Goal: Task Accomplishment & Management: Use online tool/utility

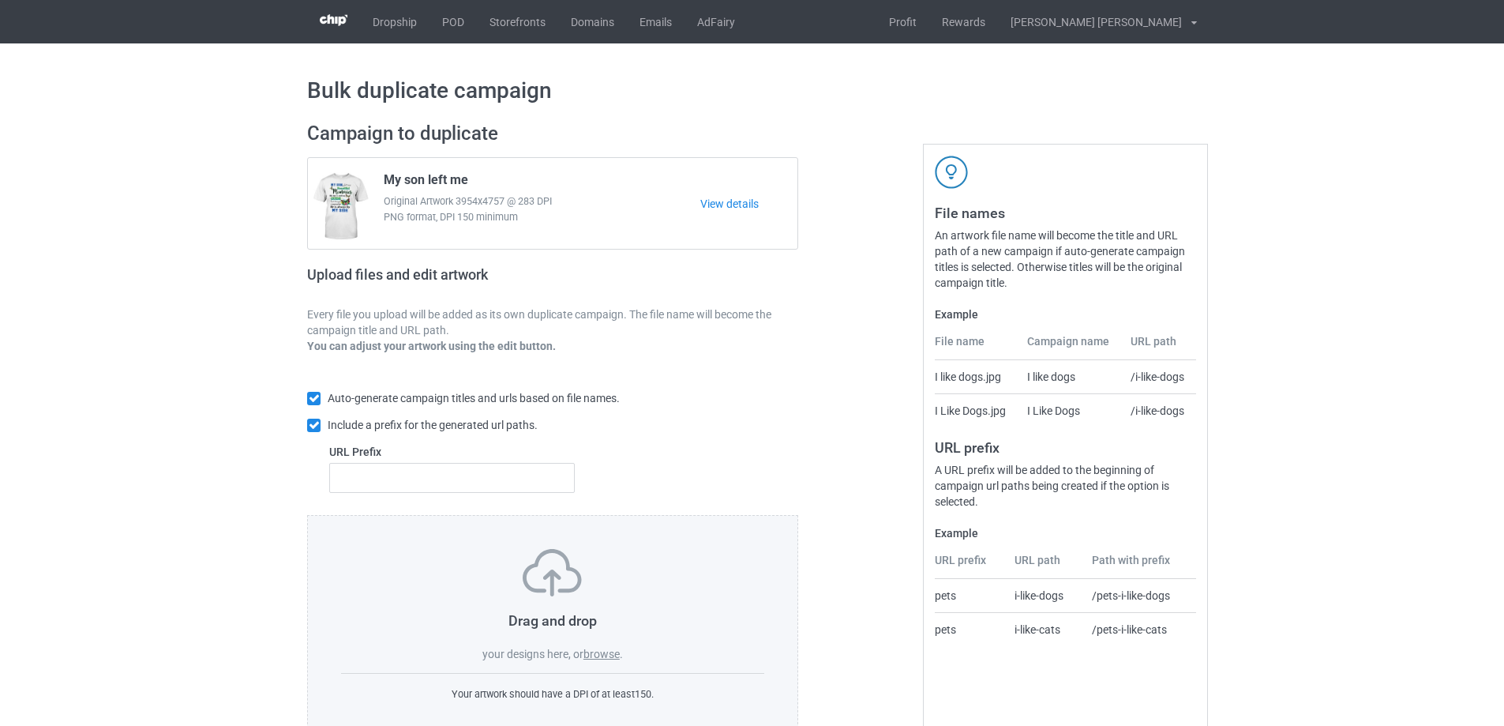
click at [606, 655] on label "browse" at bounding box center [601, 653] width 36 height 13
click at [0, 0] on input "browse" at bounding box center [0, 0] width 0 height 0
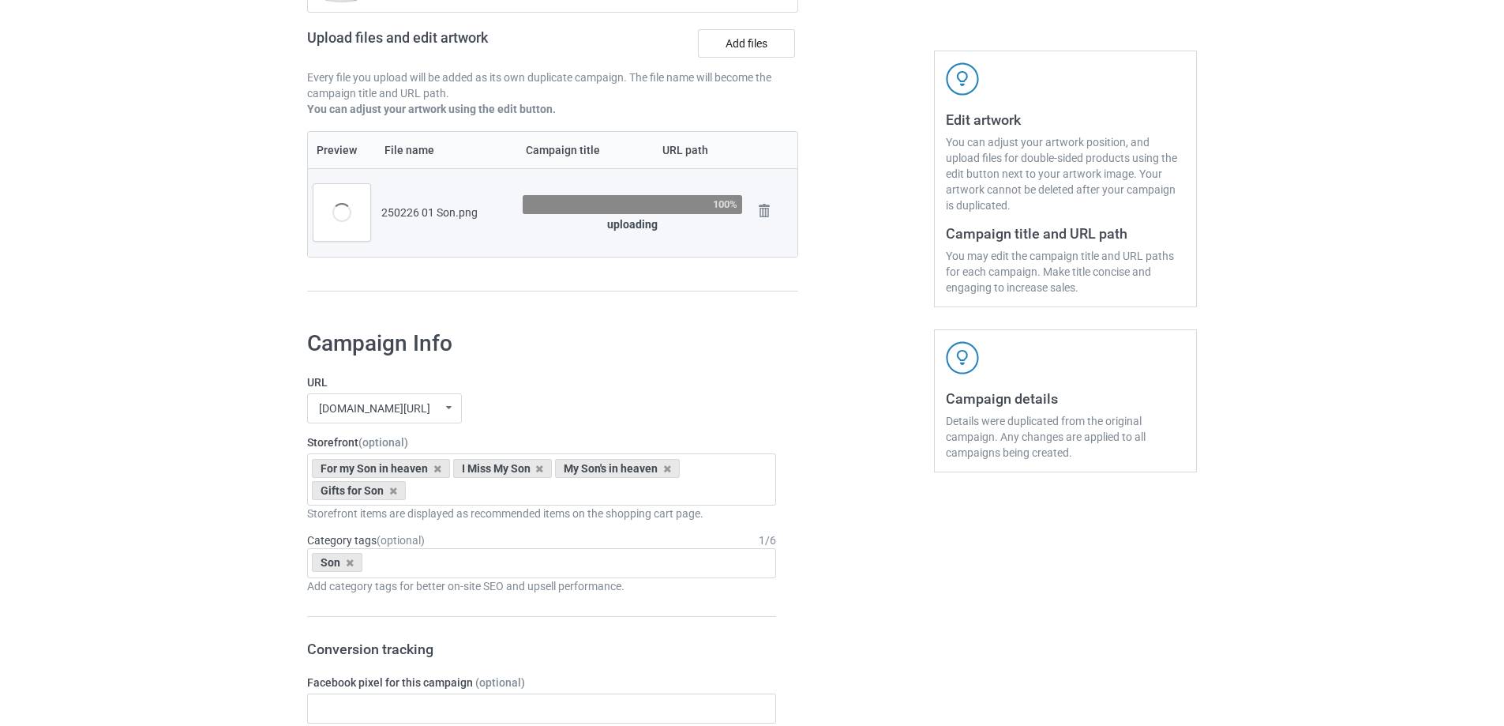
scroll to position [144, 0]
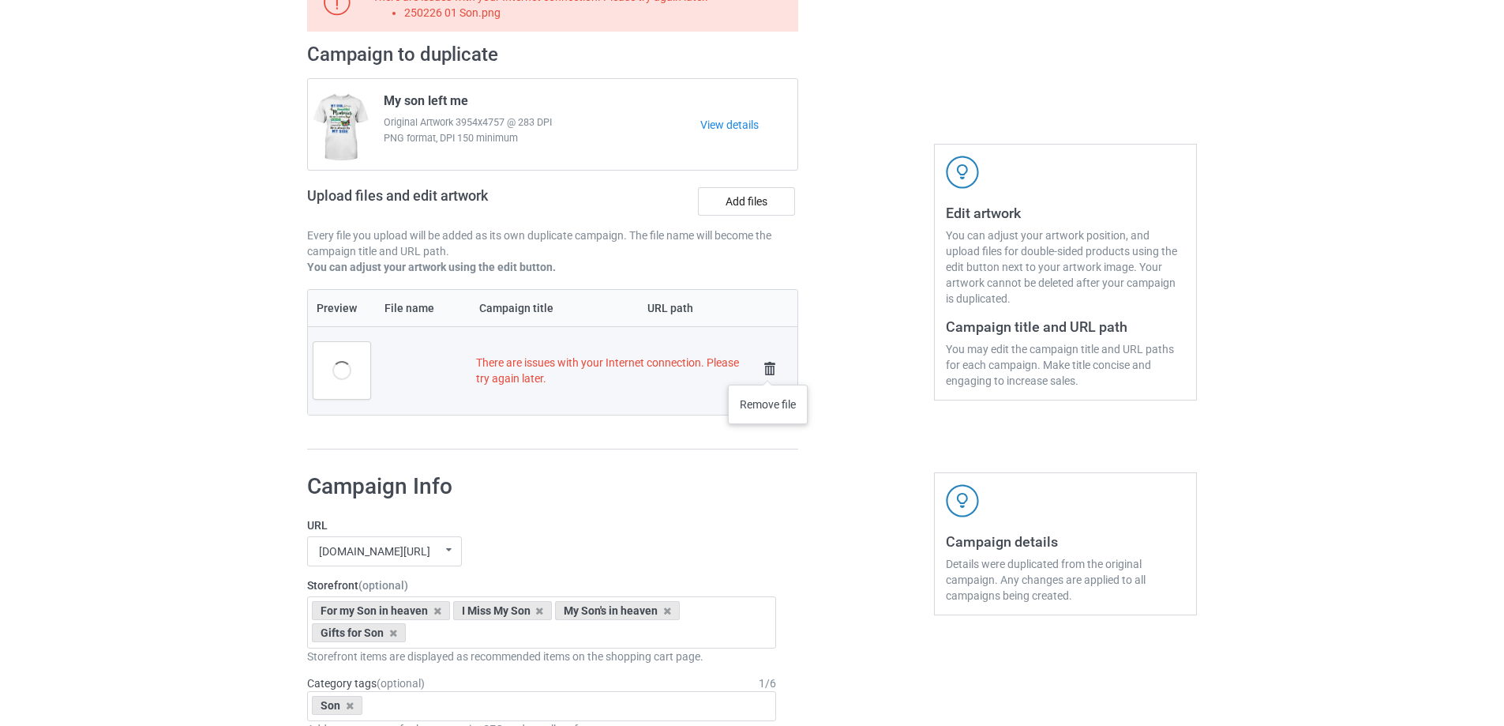
click at [768, 369] on img at bounding box center [770, 369] width 22 height 22
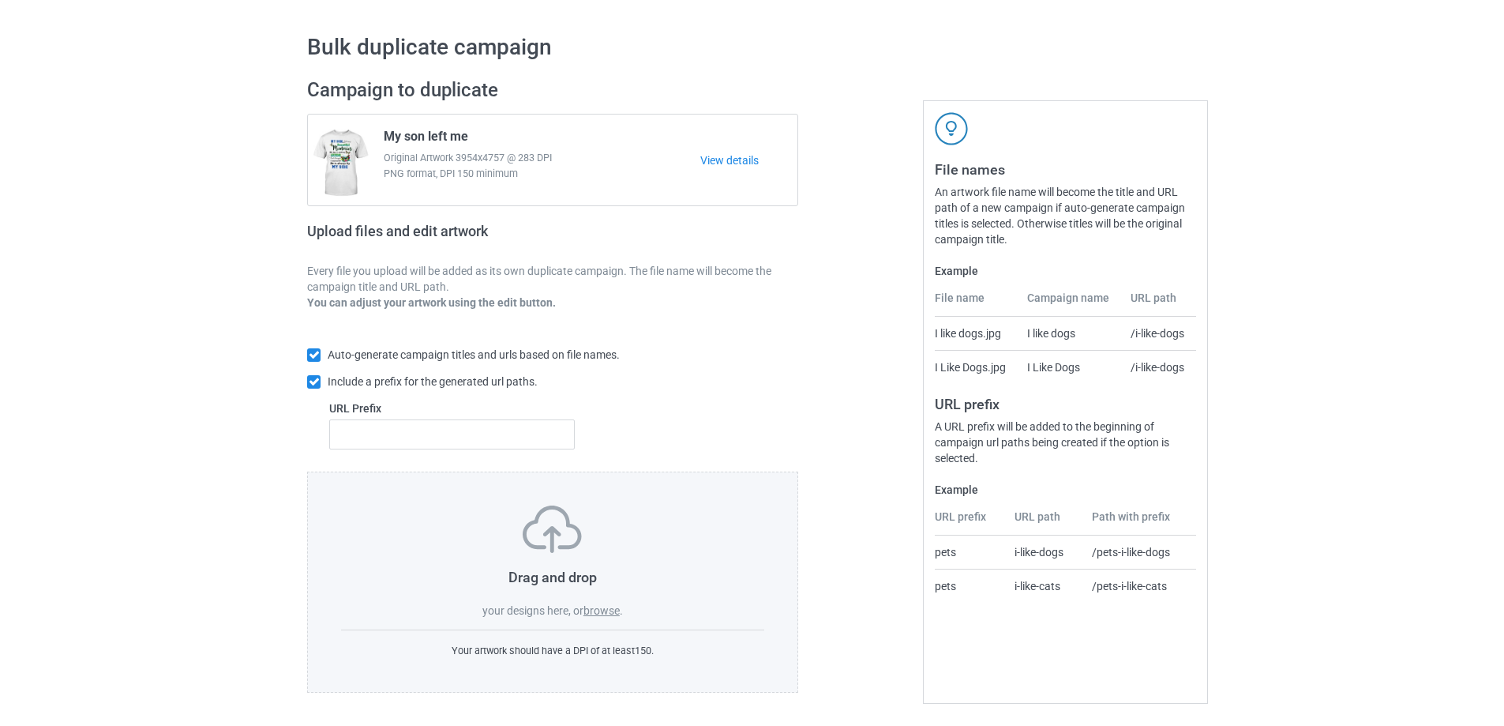
scroll to position [44, 0]
click at [599, 610] on label "browse" at bounding box center [601, 610] width 36 height 13
click at [0, 0] on input "browse" at bounding box center [0, 0] width 0 height 0
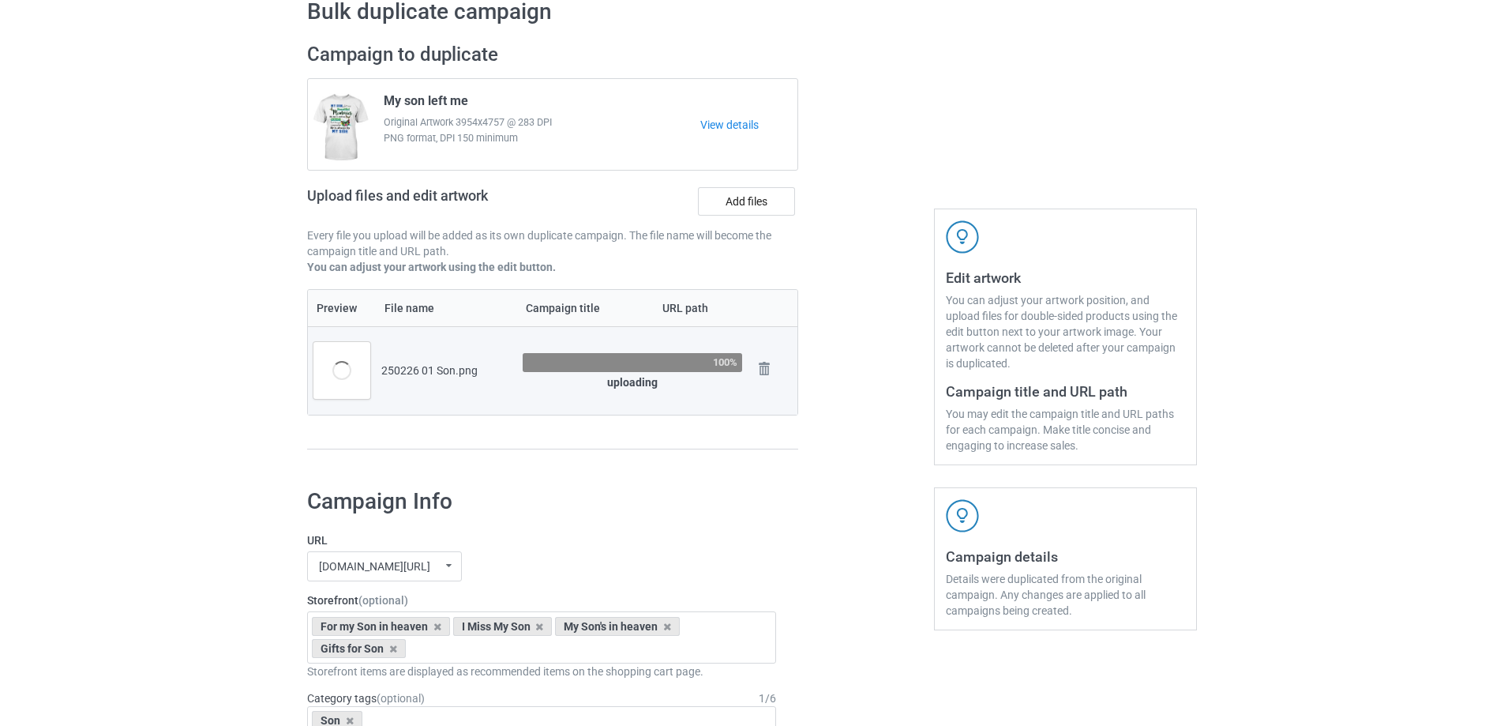
scroll to position [144, 0]
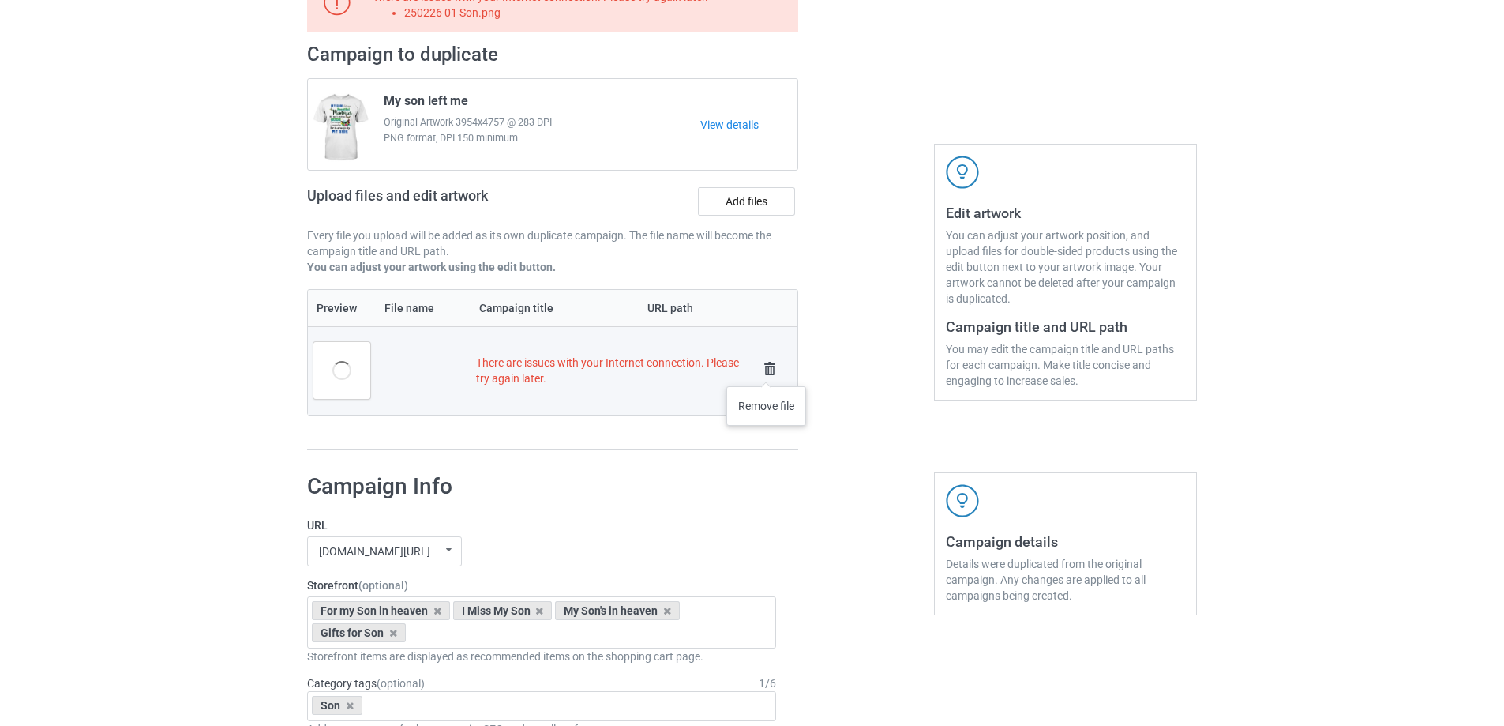
click at [767, 370] on img at bounding box center [770, 369] width 22 height 22
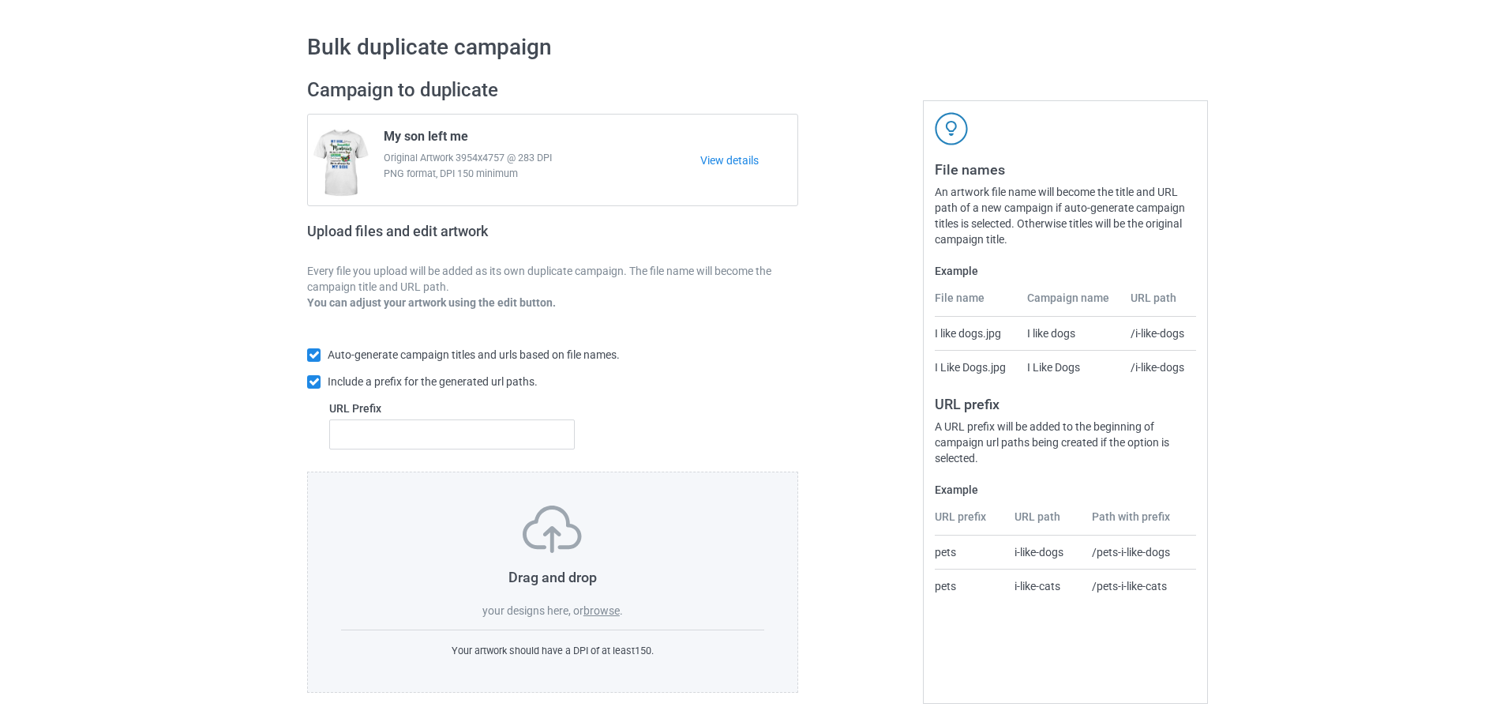
click at [606, 606] on label "browse" at bounding box center [601, 610] width 36 height 13
click at [0, 0] on input "browse" at bounding box center [0, 0] width 0 height 0
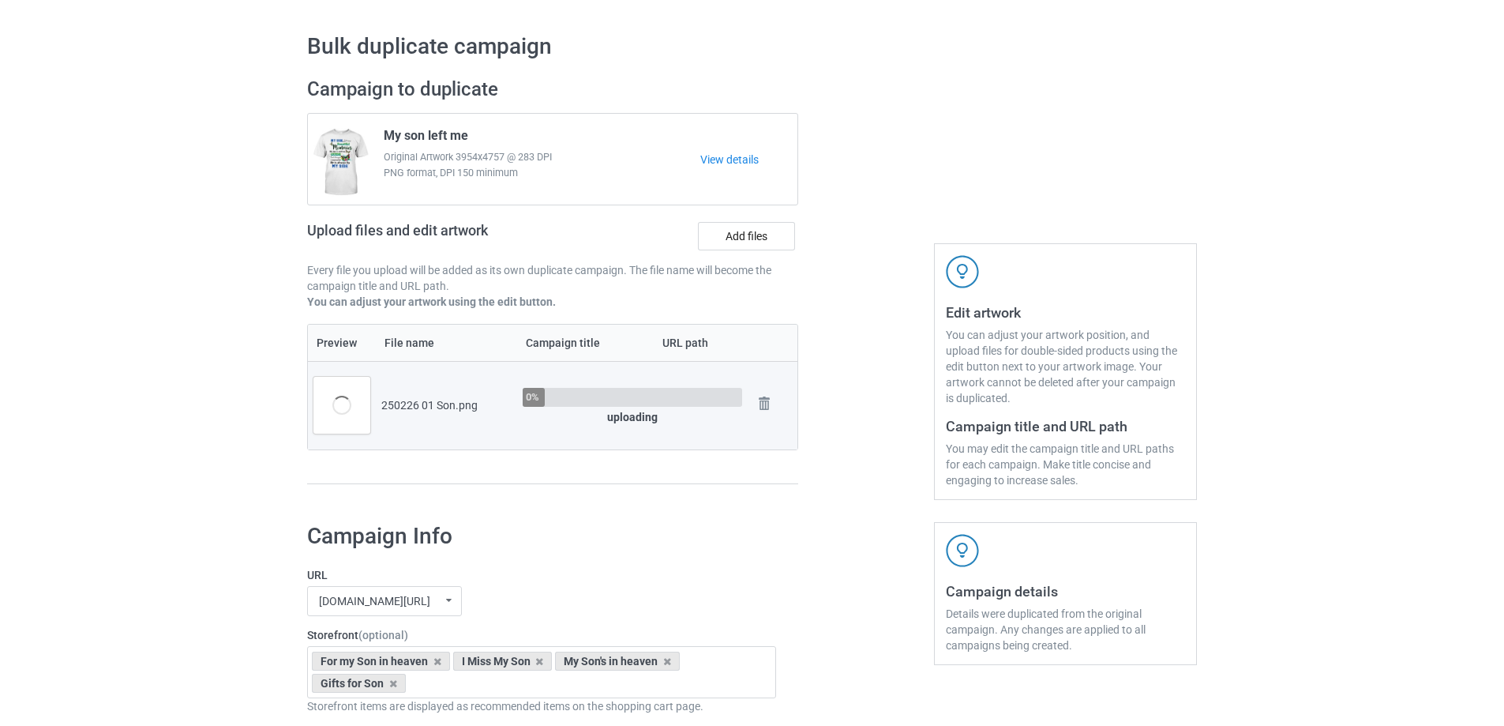
scroll to position [79, 0]
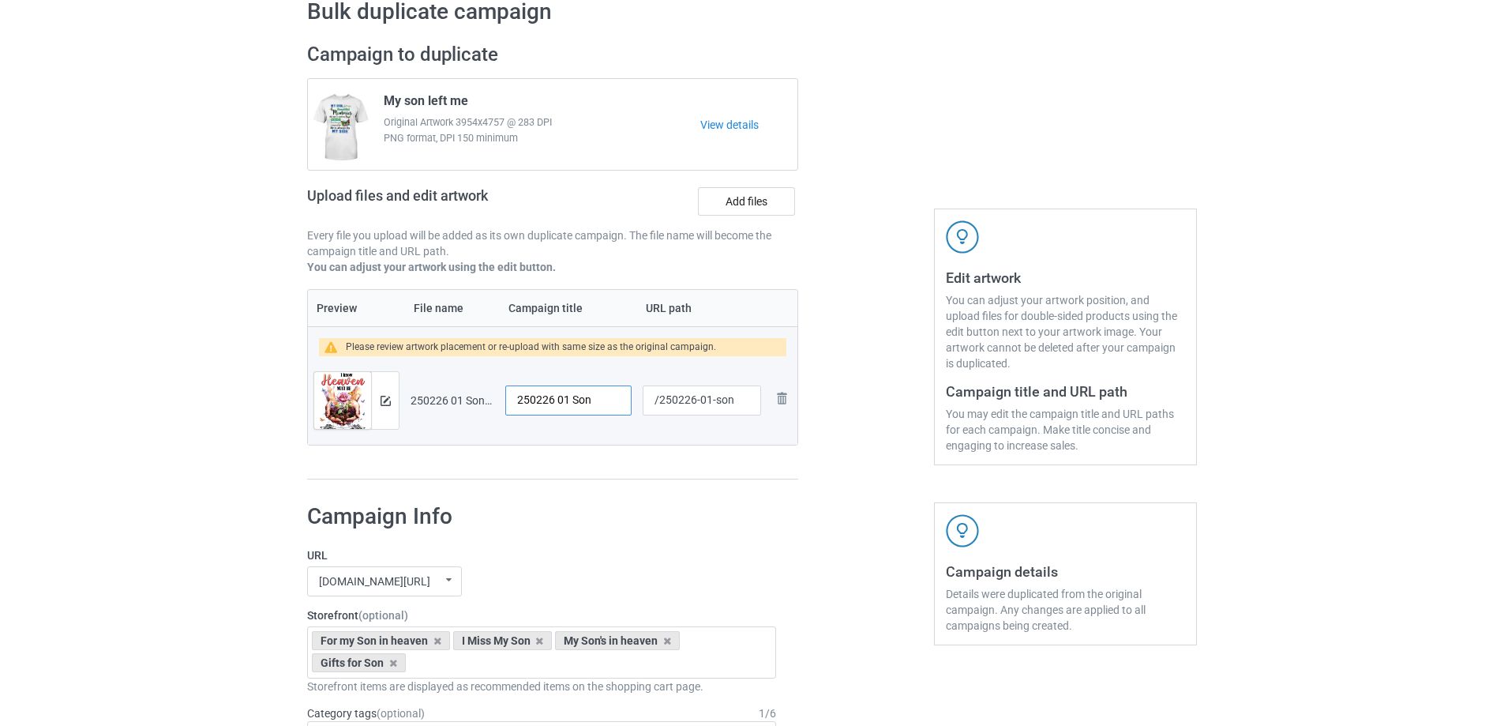
drag, startPoint x: 608, startPoint y: 401, endPoint x: 339, endPoint y: 407, distance: 269.3
click at [339, 407] on tr "Preview and edit artwork 250226 01 Son.png 250226 01 Son /250226-01-son Remove …" at bounding box center [553, 400] width 490 height 88
type input "I miss my Son"
drag, startPoint x: 711, startPoint y: 401, endPoint x: 746, endPoint y: 412, distance: 37.2
click at [746, 412] on input "/250226-01-son" at bounding box center [702, 400] width 118 height 30
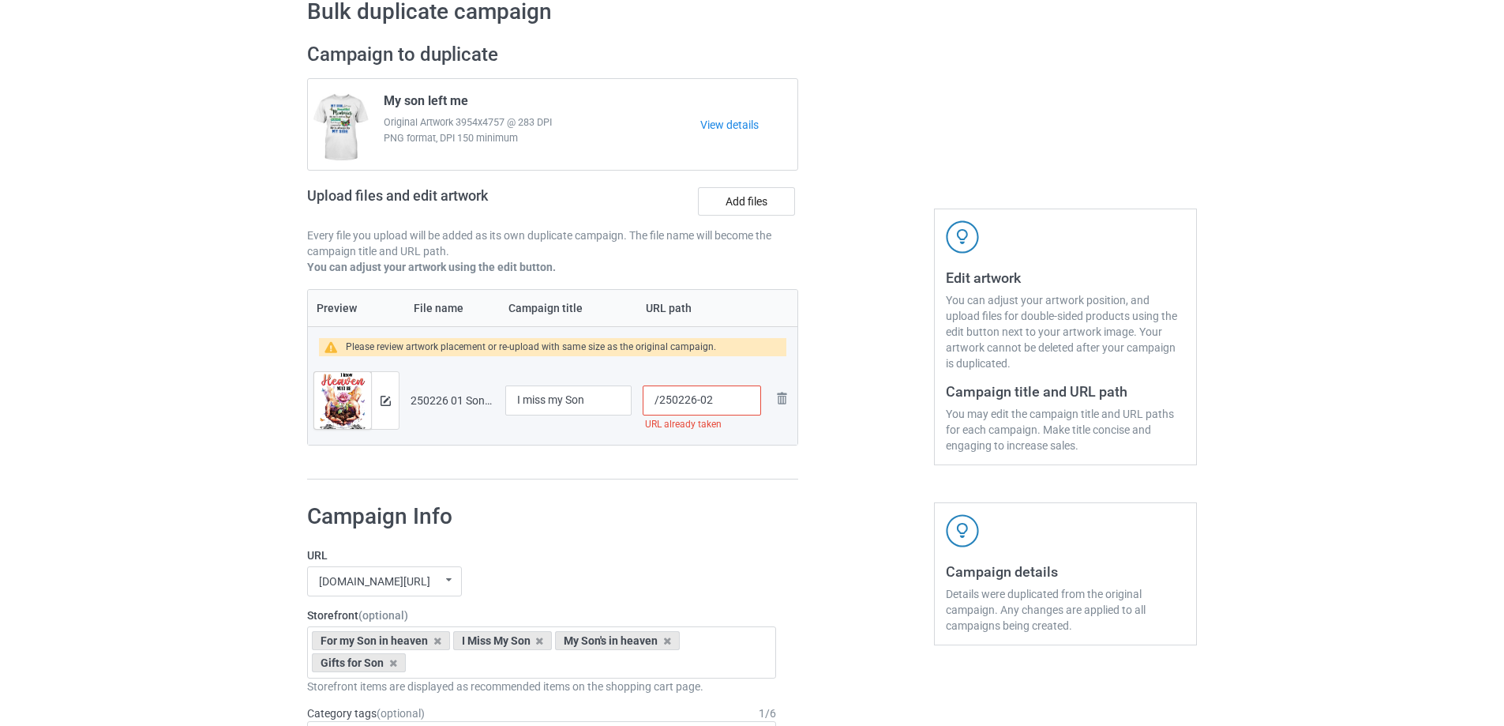
click at [708, 400] on input "/250226-02" at bounding box center [702, 400] width 118 height 30
click at [715, 399] on input "/250226-02" at bounding box center [702, 400] width 118 height 30
drag, startPoint x: 715, startPoint y: 399, endPoint x: 706, endPoint y: 399, distance: 9.5
click at [706, 399] on input "/250226-02" at bounding box center [702, 400] width 118 height 30
click at [704, 402] on input "/250226-1" at bounding box center [702, 400] width 118 height 30
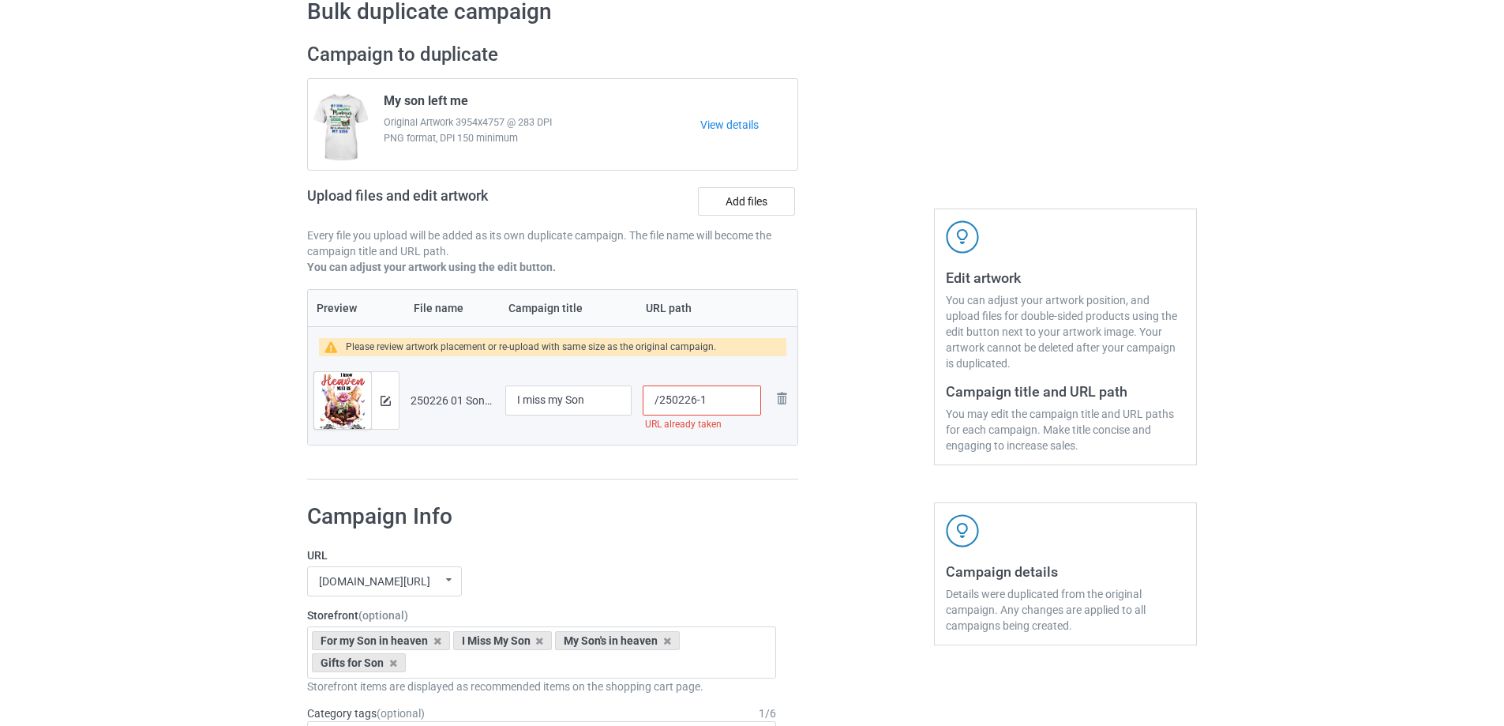
scroll to position [0, 0]
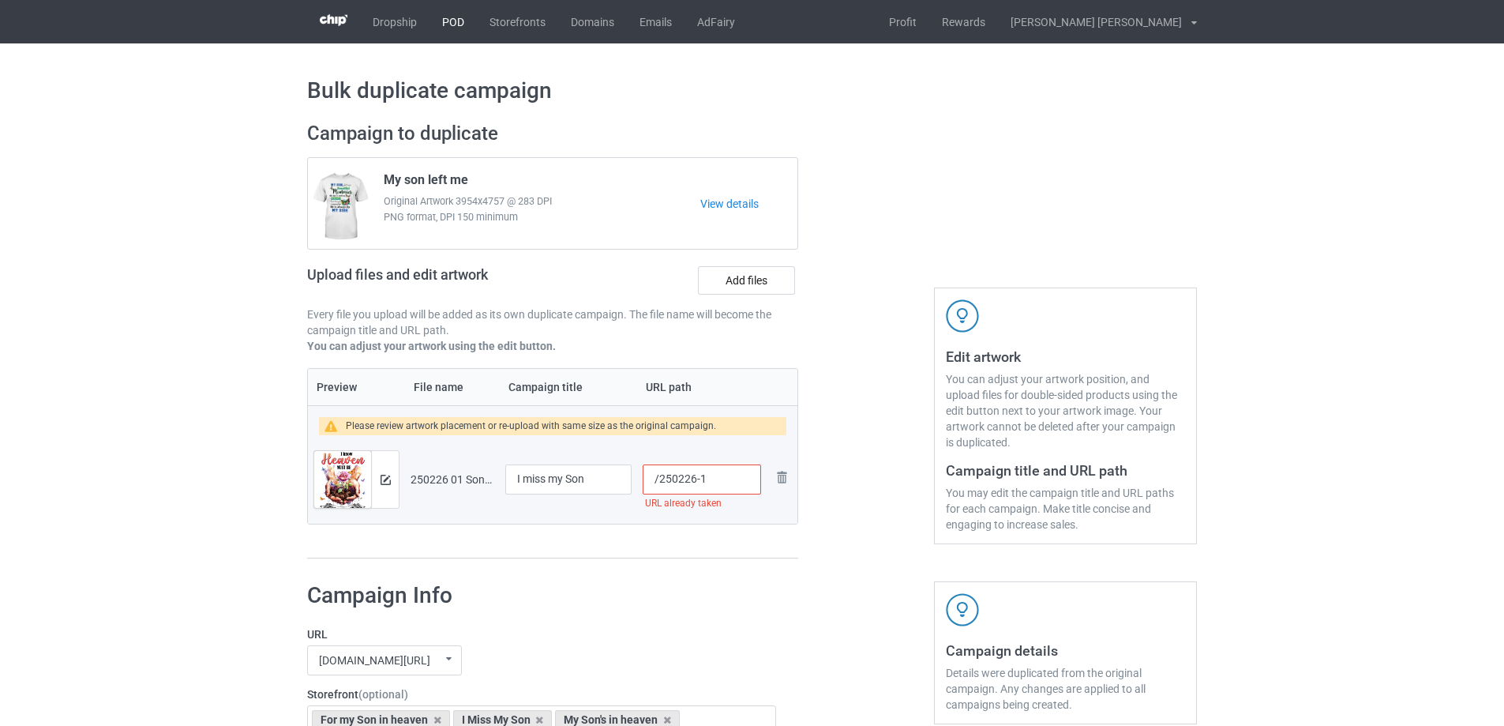
type input "/250226-1"
click at [448, 19] on link "POD" at bounding box center [452, 21] width 47 height 43
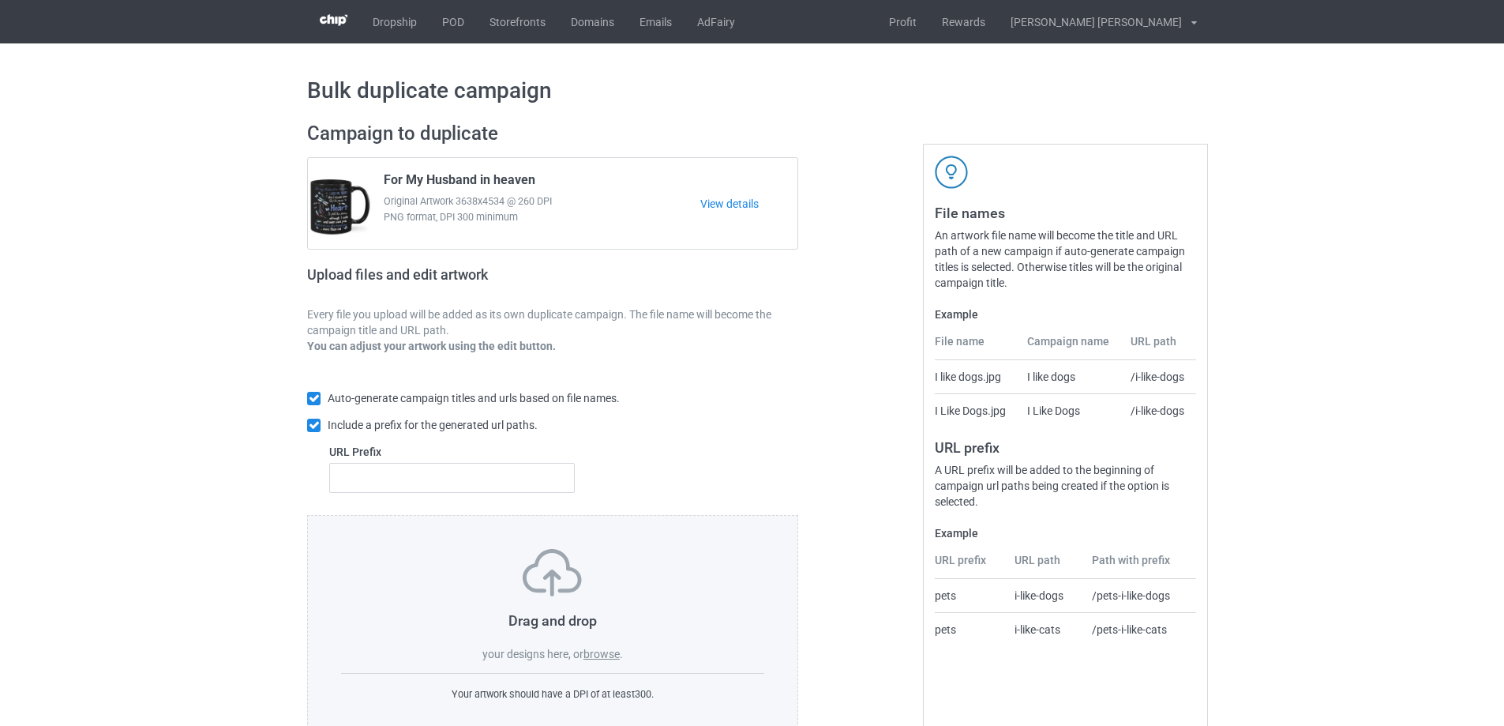
click at [609, 657] on label "browse" at bounding box center [601, 653] width 36 height 13
click at [0, 0] on input "browse" at bounding box center [0, 0] width 0 height 0
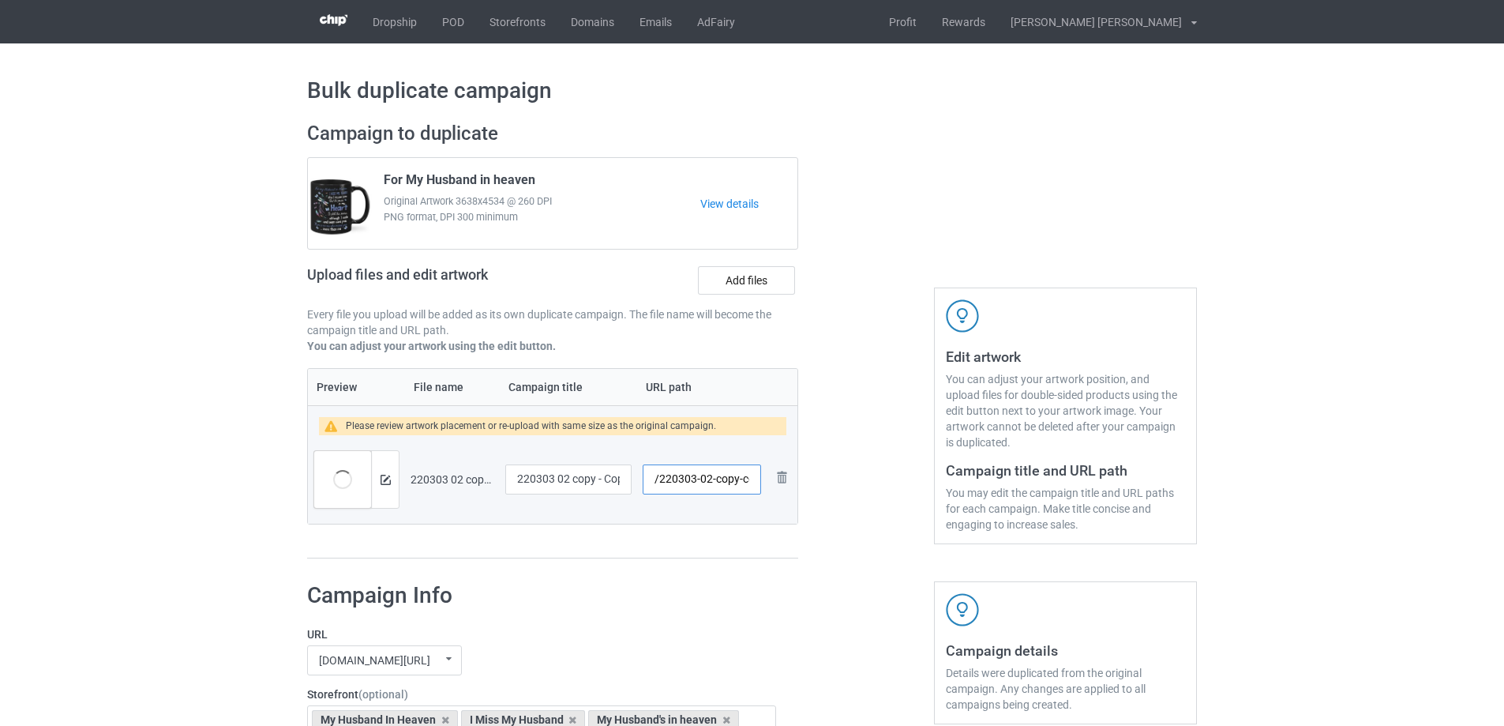
scroll to position [0, 15]
drag, startPoint x: 711, startPoint y: 486, endPoint x: 754, endPoint y: 486, distance: 43.4
click at [754, 486] on input "/220303-02-copy-copy" at bounding box center [702, 479] width 118 height 30
click at [703, 479] on input "/220303-02" at bounding box center [702, 479] width 118 height 30
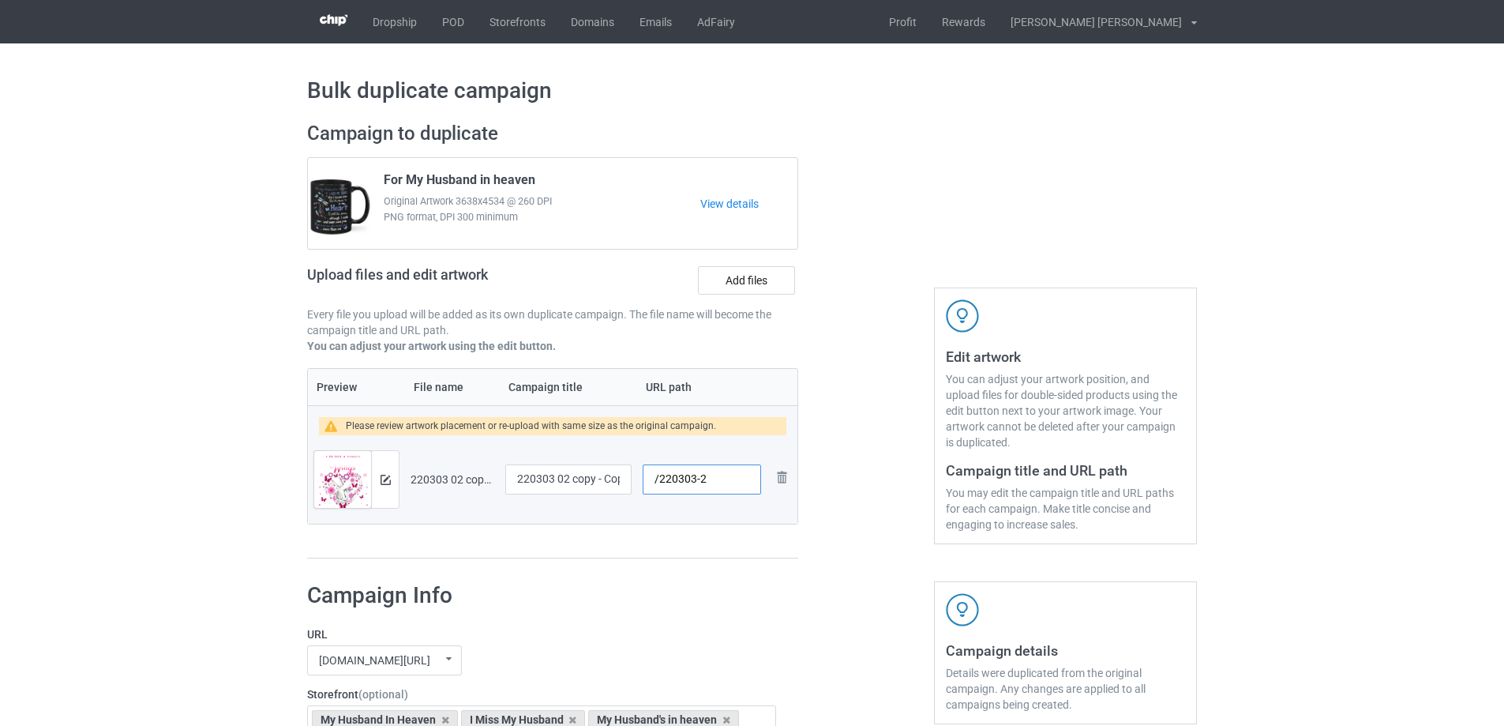
type input "/220303-2"
click at [576, 478] on input "220303 02 copy - Copy" at bounding box center [568, 479] width 126 height 30
type input "I miss my husband"
click at [385, 475] on img at bounding box center [386, 480] width 10 height 10
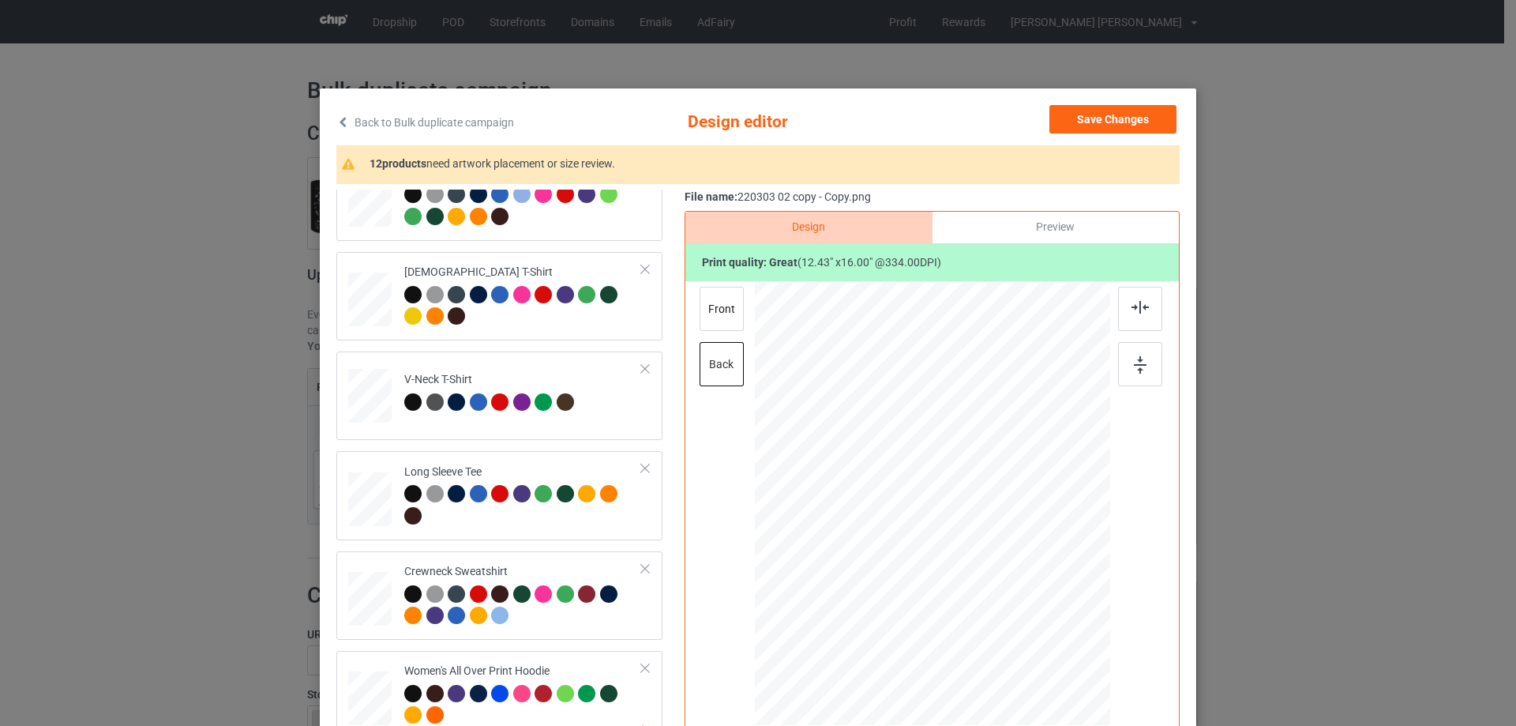
scroll to position [395, 0]
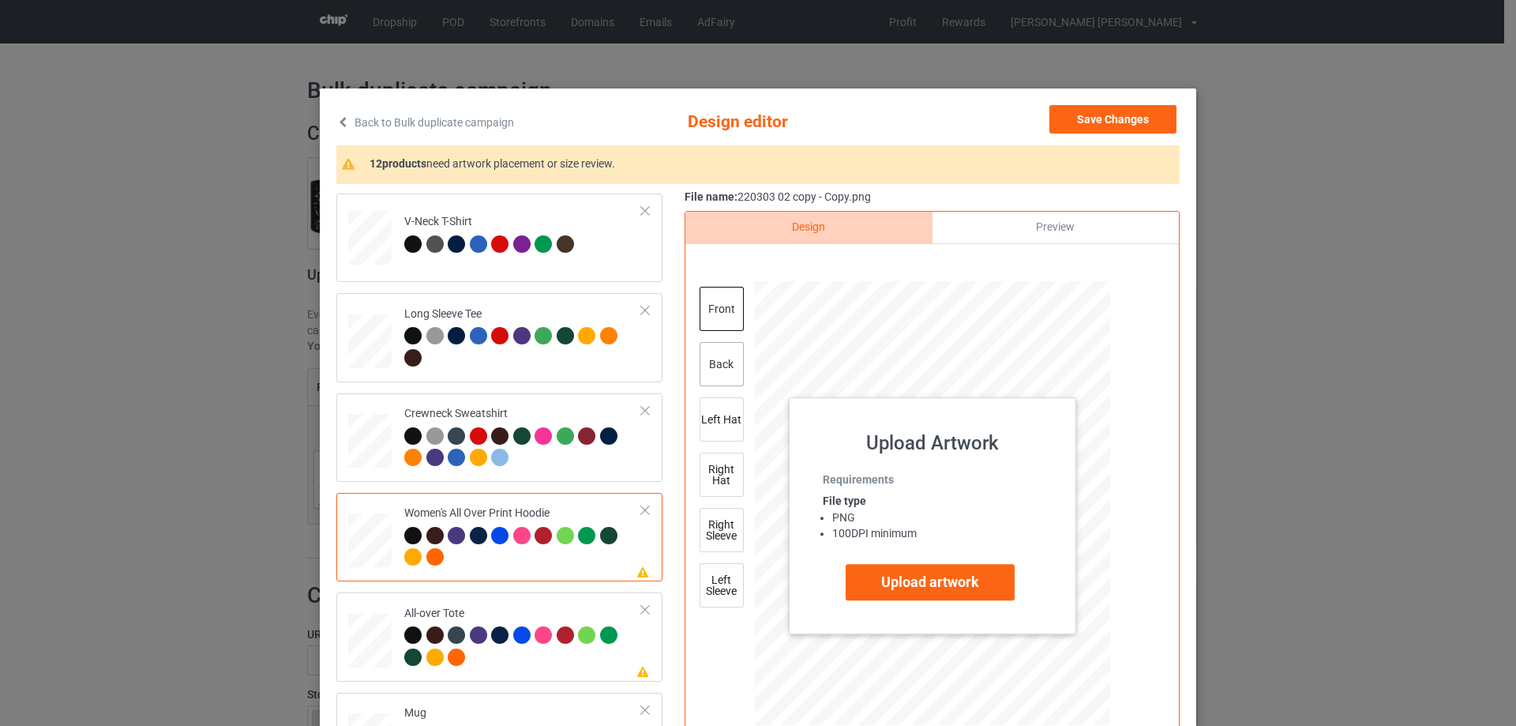
click at [704, 369] on div "back" at bounding box center [722, 364] width 44 height 44
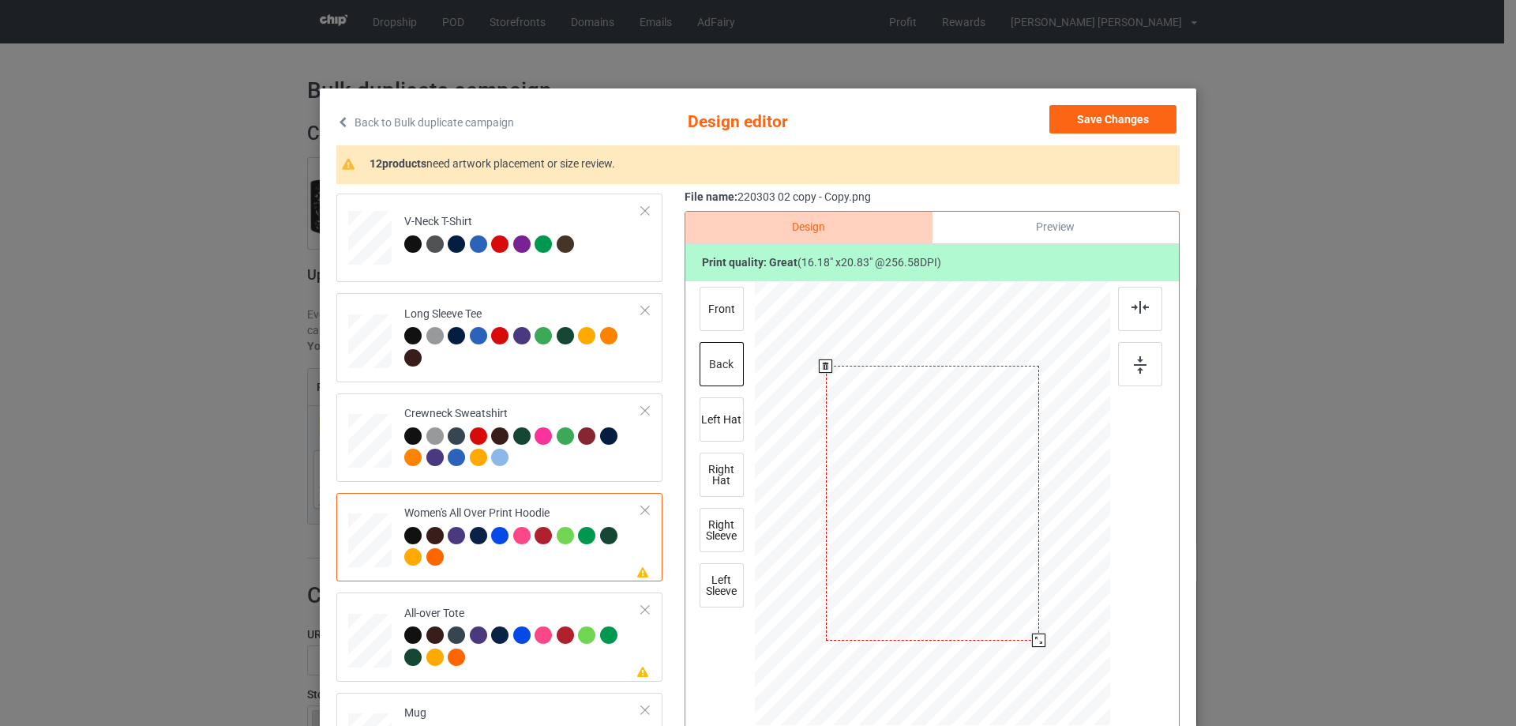
drag, startPoint x: 1029, startPoint y: 643, endPoint x: 1033, endPoint y: 655, distance: 12.8
click at [1033, 656] on div at bounding box center [932, 503] width 355 height 400
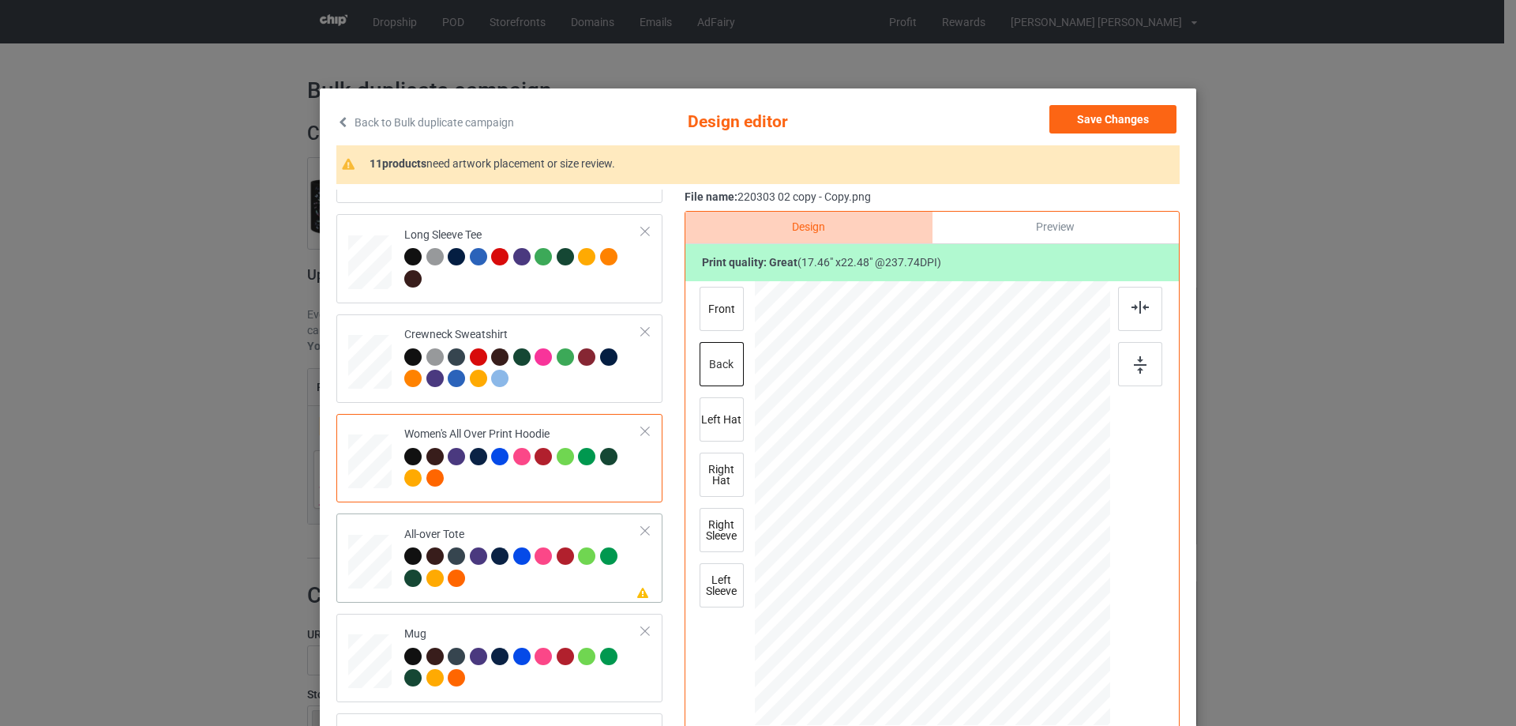
drag, startPoint x: 357, startPoint y: 557, endPoint x: 606, endPoint y: 553, distance: 248.7
click at [1031, 636] on div at bounding box center [1036, 636] width 13 height 13
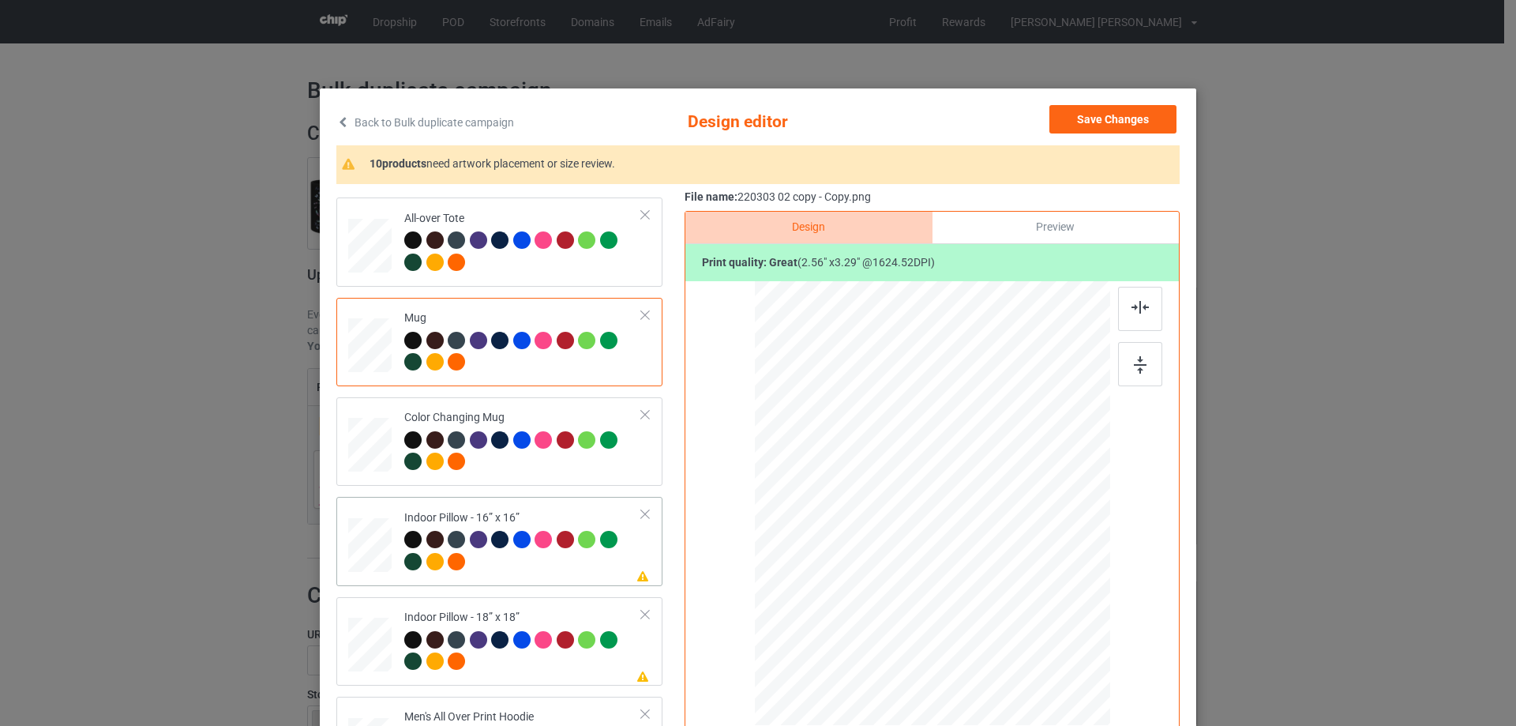
scroll to position [868, 0]
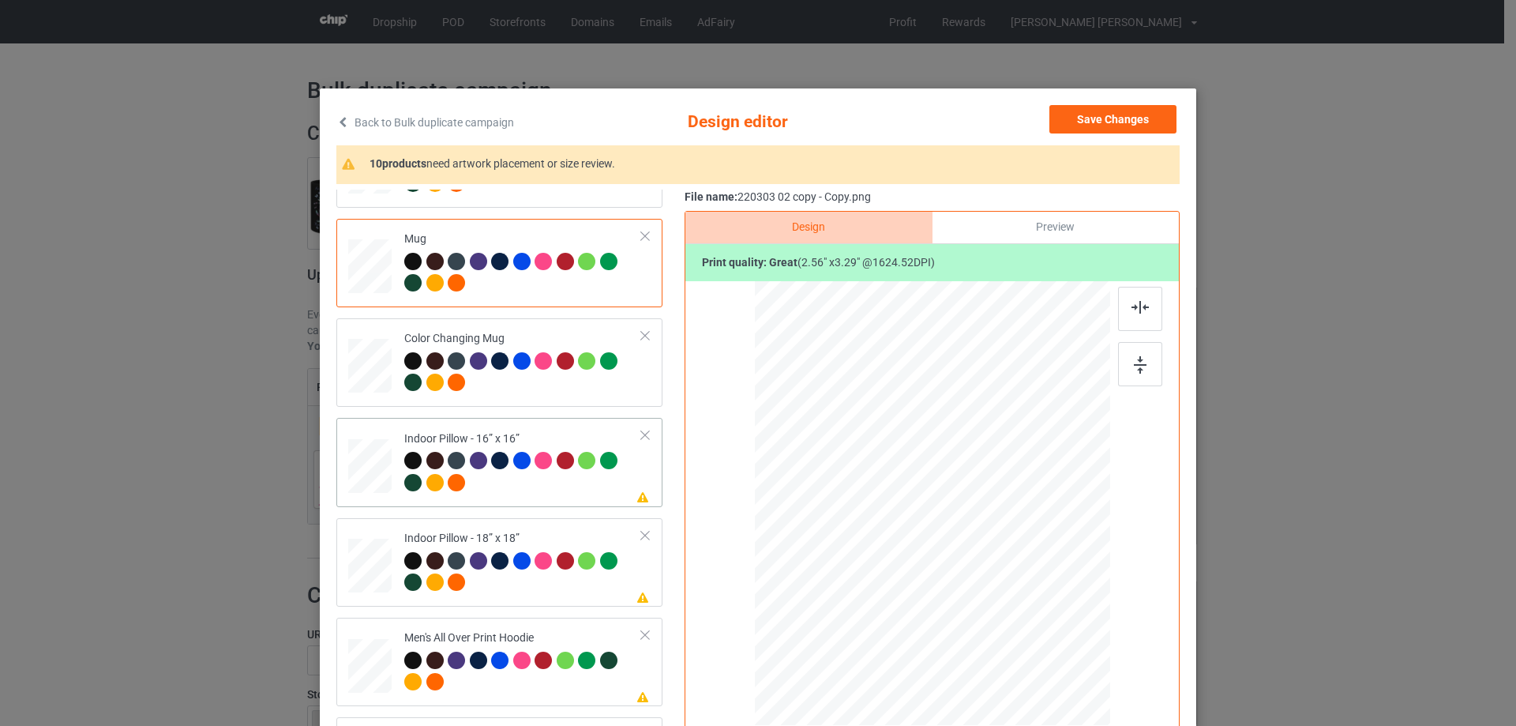
drag, startPoint x: 1032, startPoint y: 640, endPoint x: 1029, endPoint y: 624, distance: 16.1
click at [1029, 624] on div at bounding box center [1029, 628] width 13 height 13
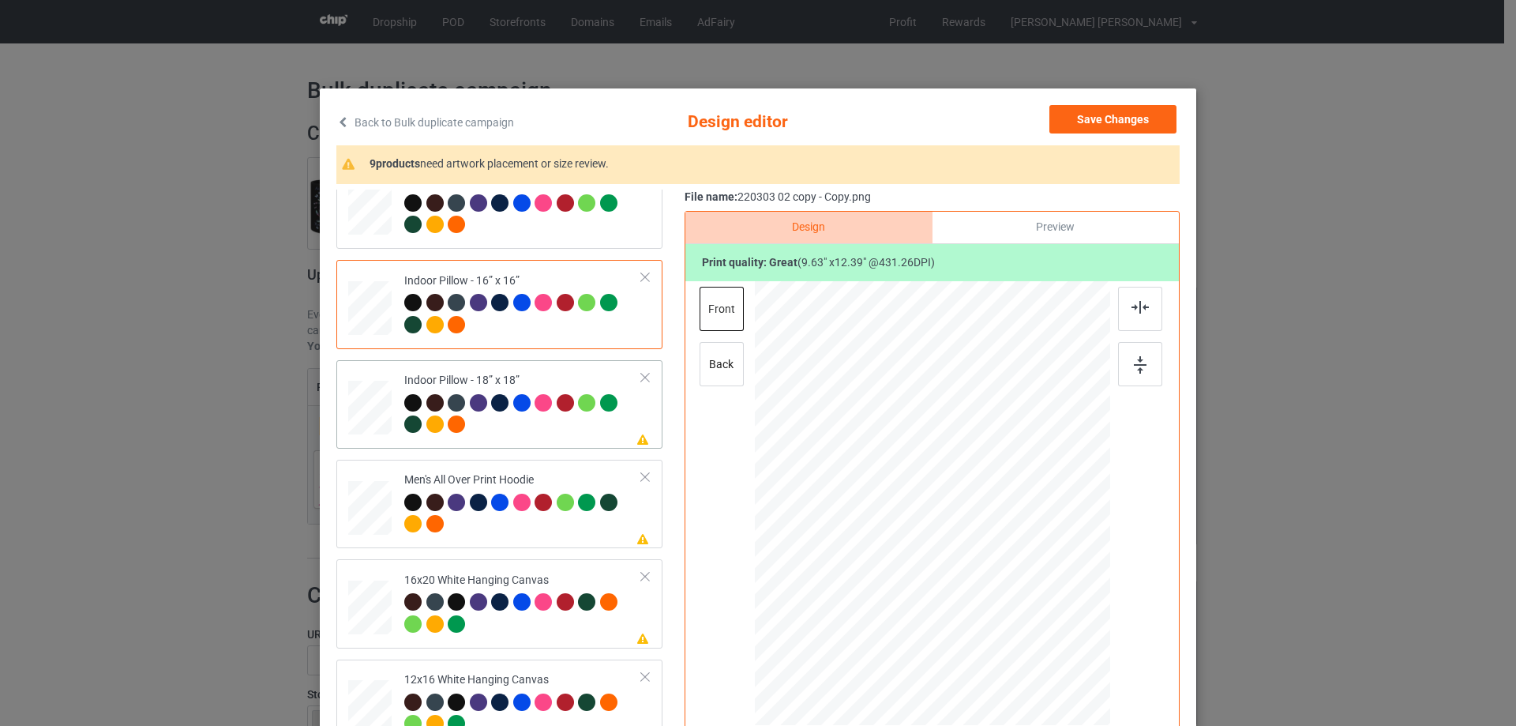
drag, startPoint x: 1033, startPoint y: 642, endPoint x: 1031, endPoint y: 631, distance: 11.2
click at [1031, 631] on div at bounding box center [1032, 632] width 13 height 13
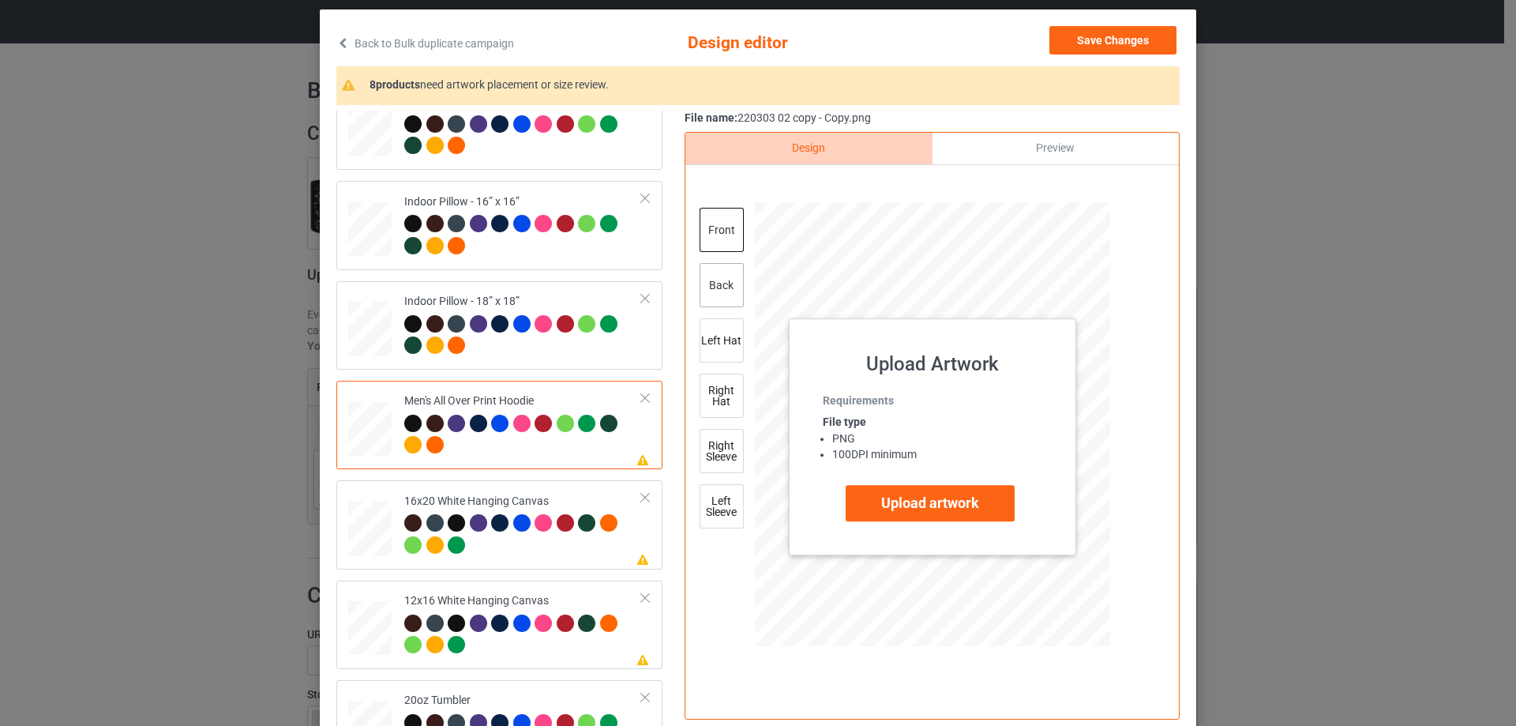
click at [726, 291] on div "back" at bounding box center [722, 285] width 44 height 44
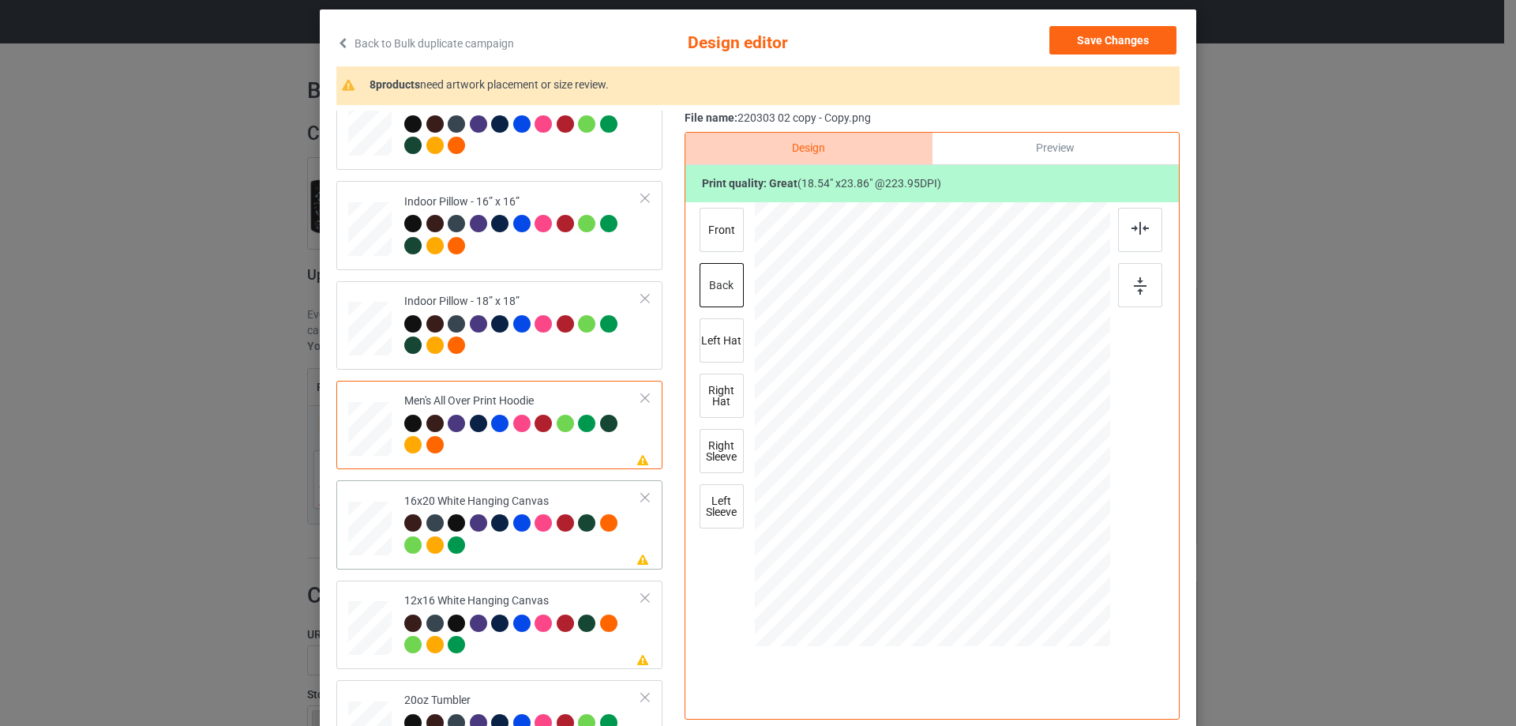
scroll to position [1184, 0]
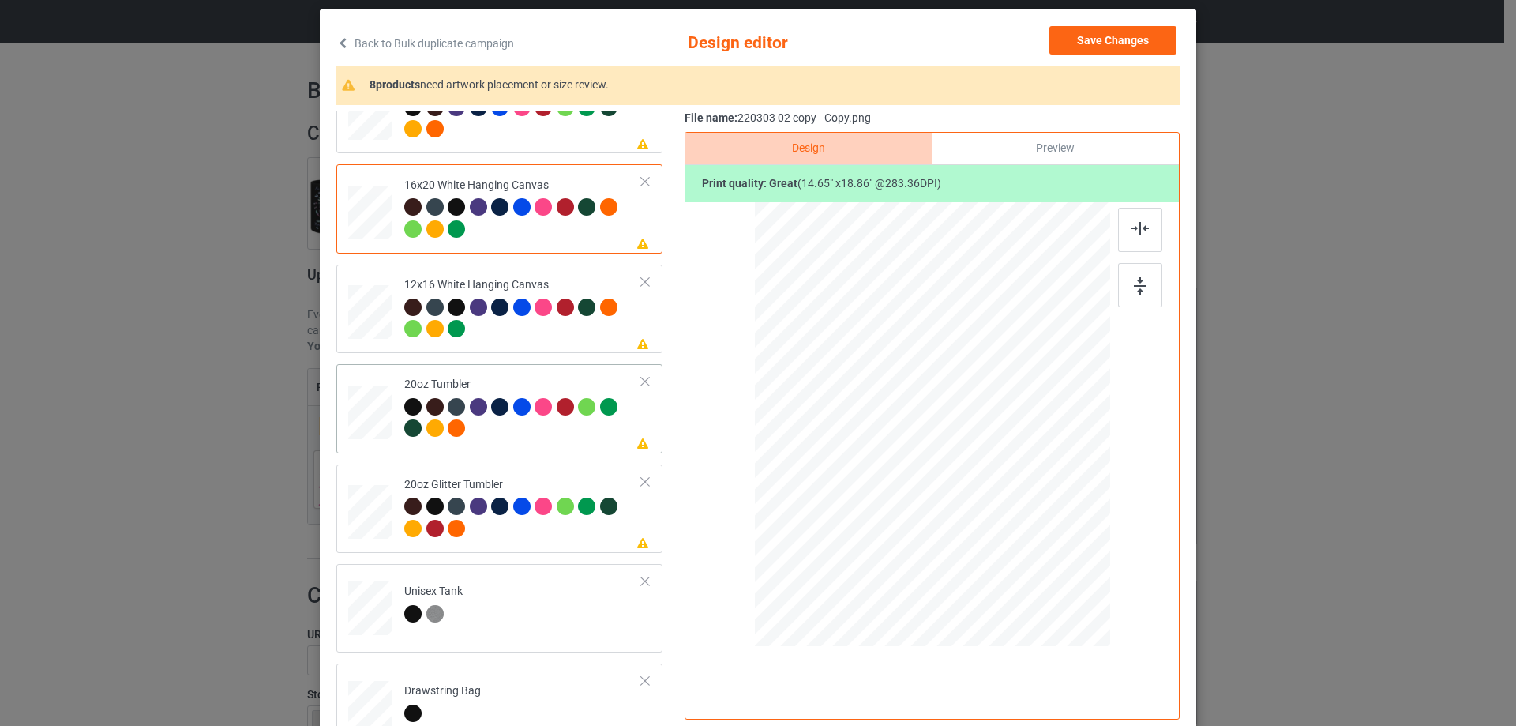
click at [387, 412] on td at bounding box center [371, 408] width 47 height 76
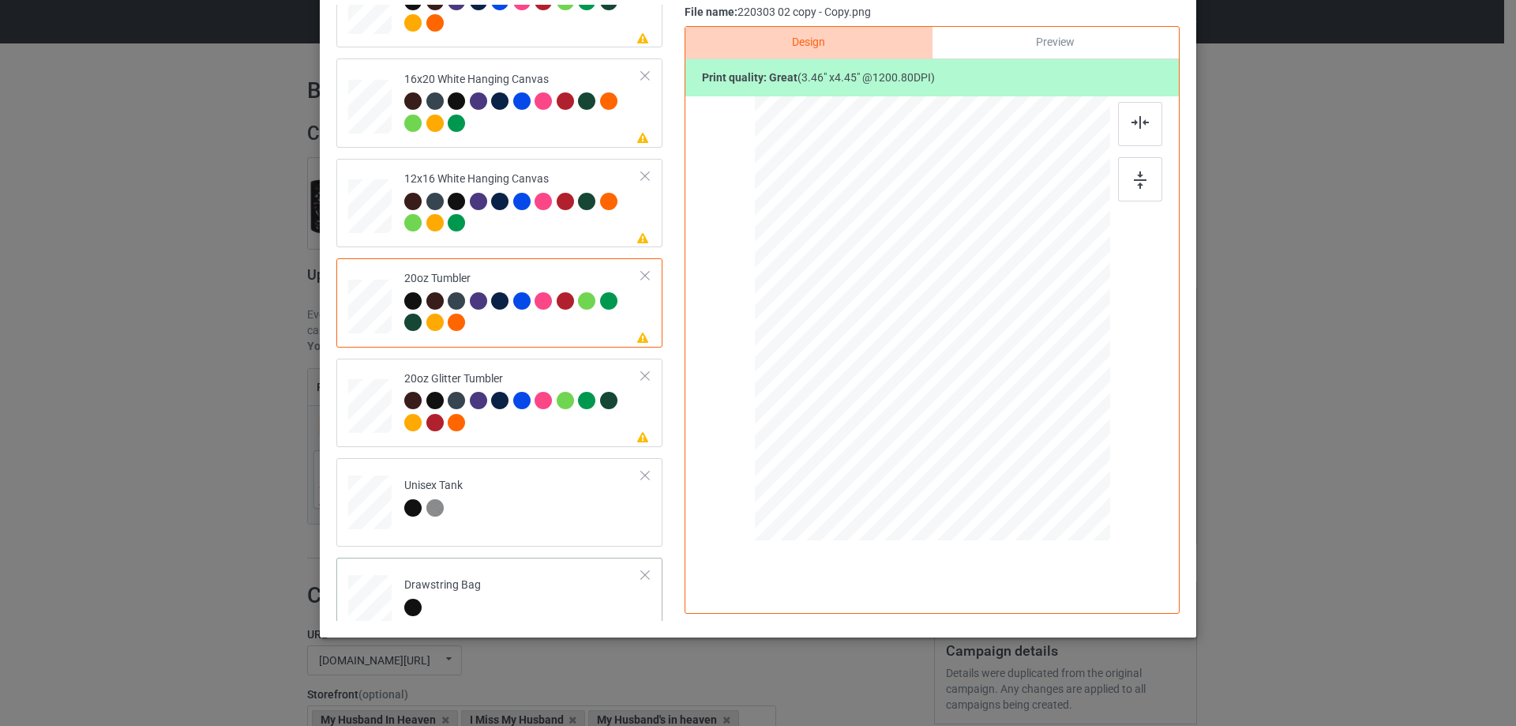
scroll to position [1500, 0]
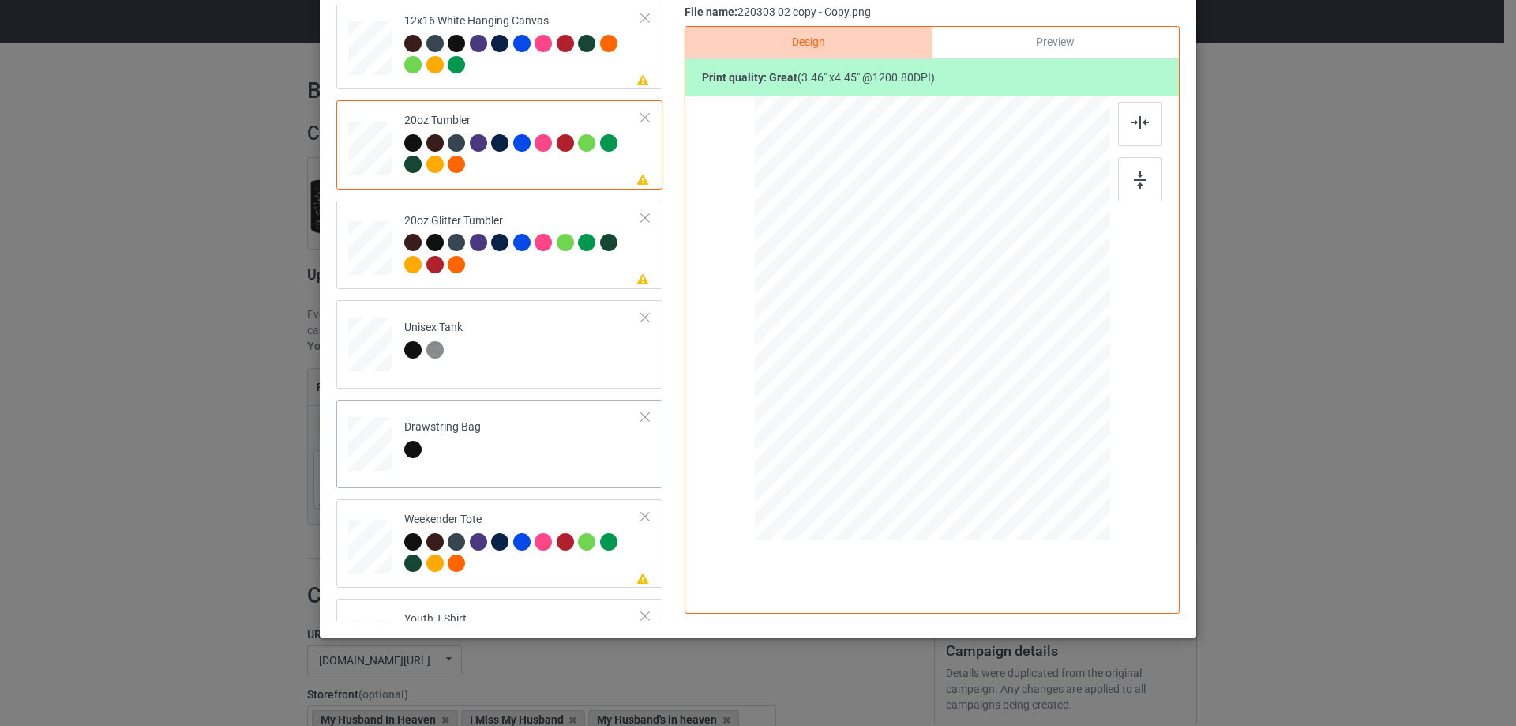
click at [993, 417] on div at bounding box center [932, 320] width 355 height 448
drag, startPoint x: 1033, startPoint y: 454, endPoint x: 969, endPoint y: 383, distance: 95.6
click at [1007, 389] on div at bounding box center [932, 318] width 354 height 229
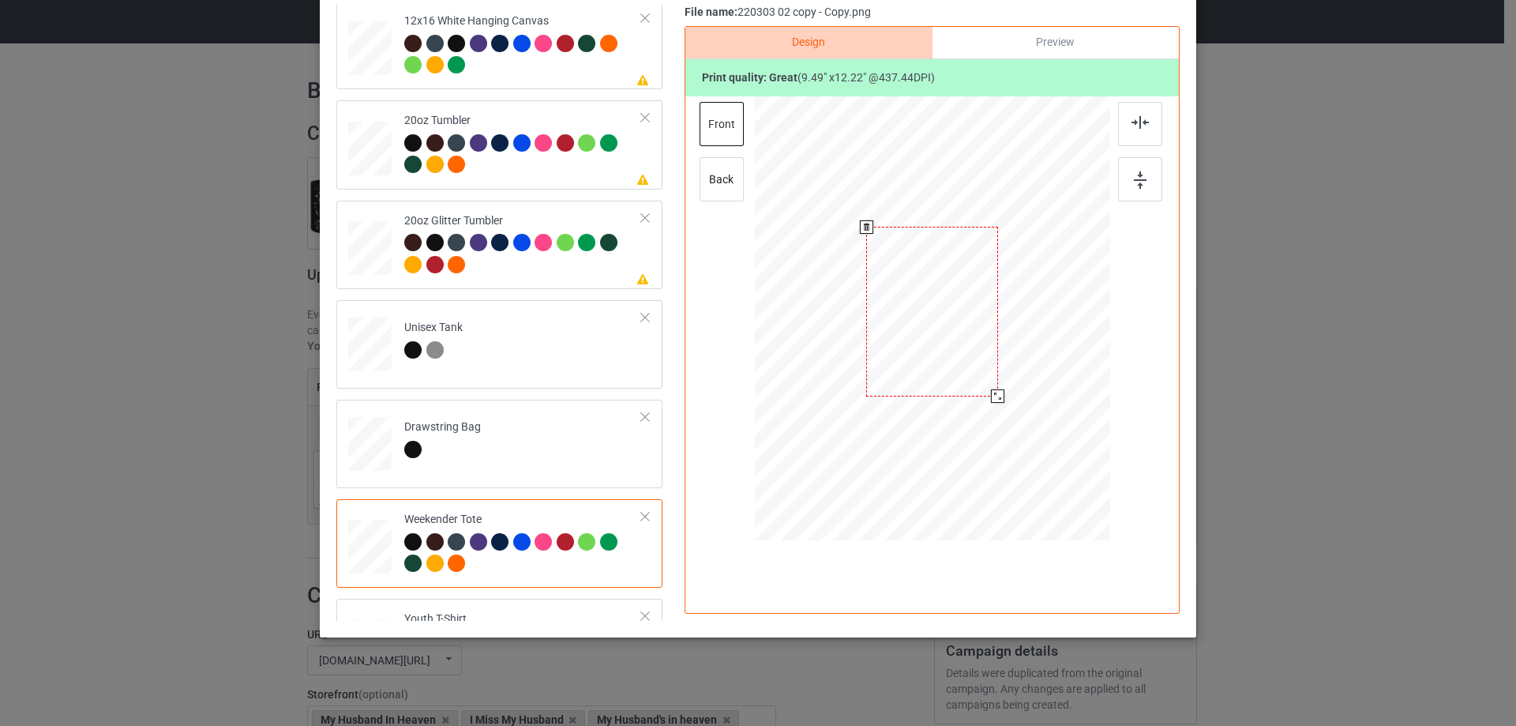
click at [969, 376] on div at bounding box center [932, 312] width 132 height 170
click at [1133, 118] on img at bounding box center [1139, 122] width 17 height 13
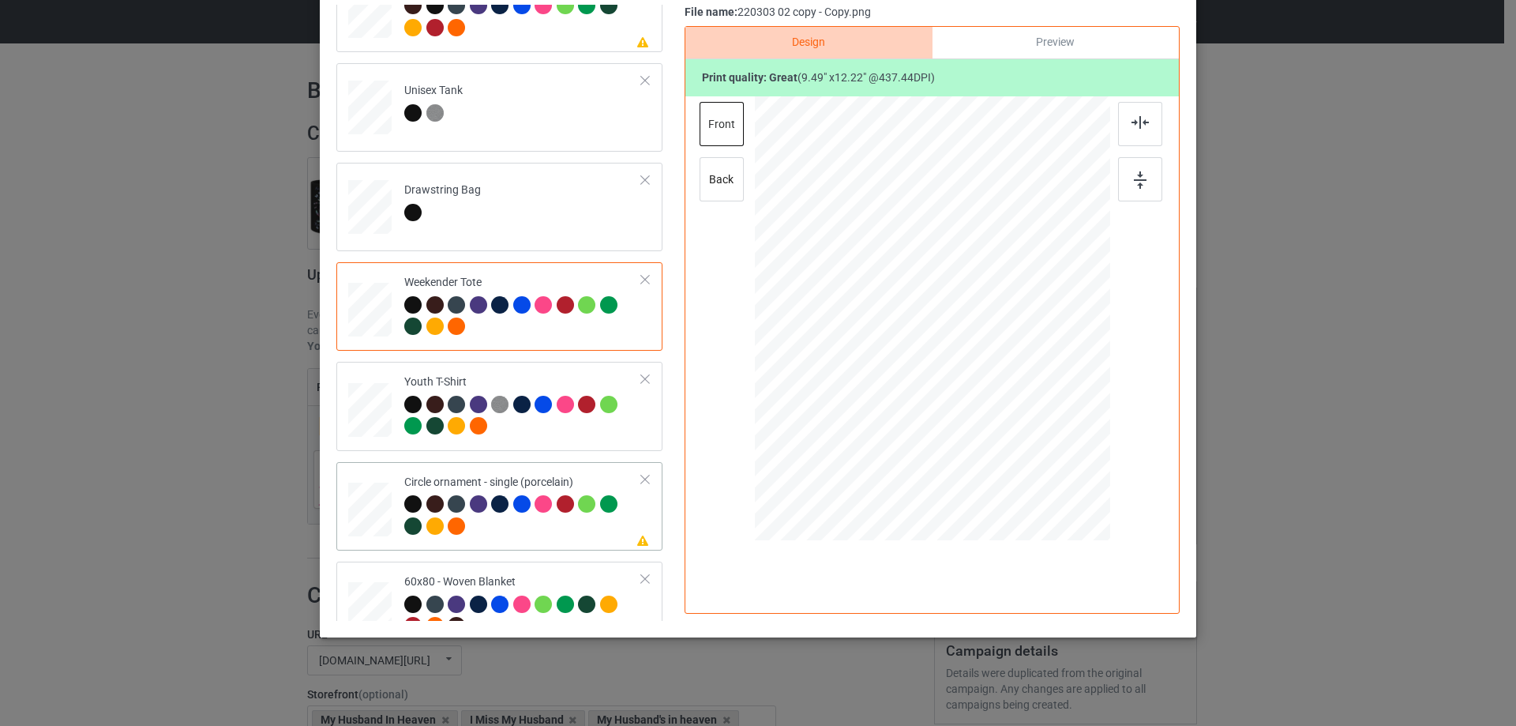
drag, startPoint x: 1026, startPoint y: 456, endPoint x: 1032, endPoint y: 466, distance: 11.4
click at [1032, 466] on div at bounding box center [1036, 464] width 13 height 13
click at [975, 411] on div at bounding box center [932, 336] width 210 height 270
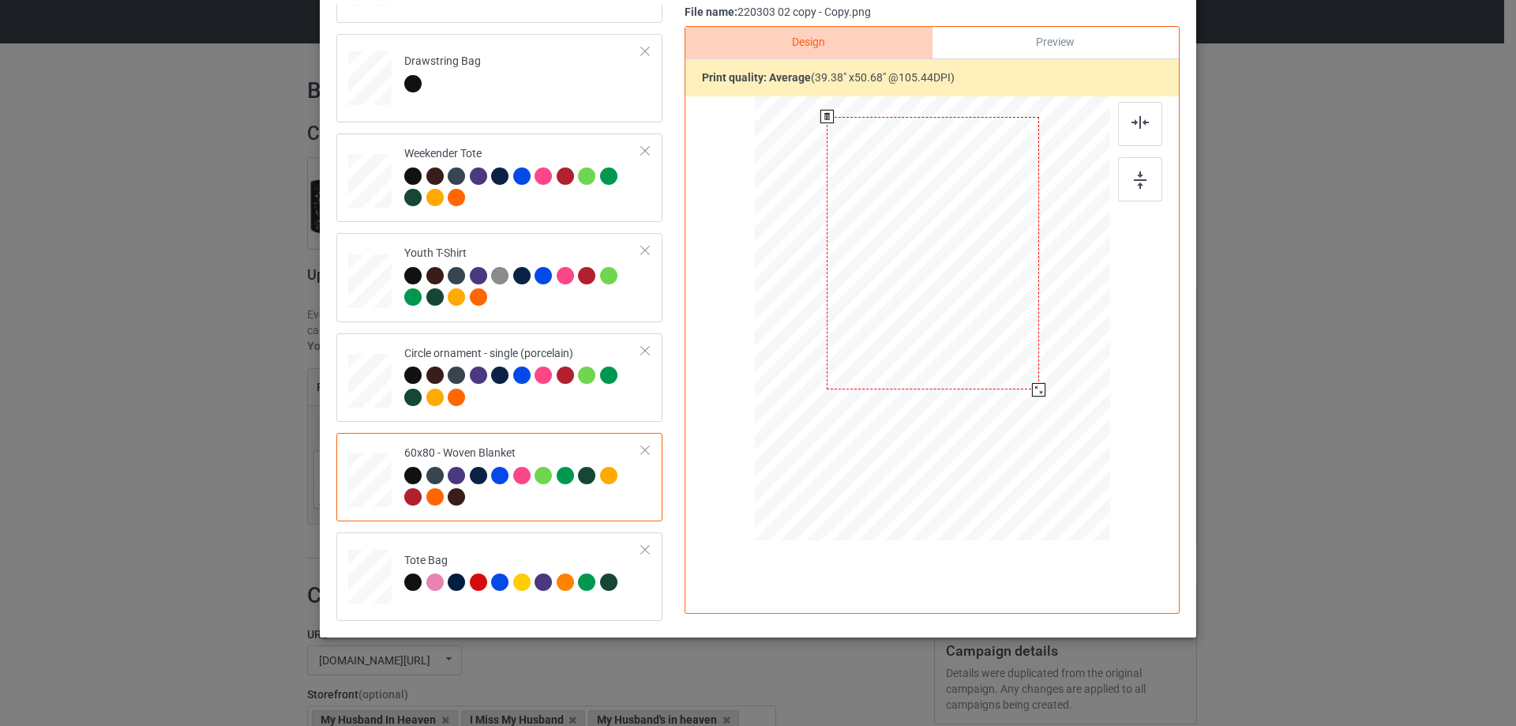
drag, startPoint x: 1016, startPoint y: 373, endPoint x: 1024, endPoint y: 394, distance: 22.7
click at [1024, 394] on div at bounding box center [932, 318] width 323 height 430
drag, startPoint x: 976, startPoint y: 335, endPoint x: 977, endPoint y: 355, distance: 20.6
click at [977, 355] on div at bounding box center [934, 273] width 212 height 272
drag, startPoint x: 1034, startPoint y: 411, endPoint x: 1037, endPoint y: 420, distance: 9.8
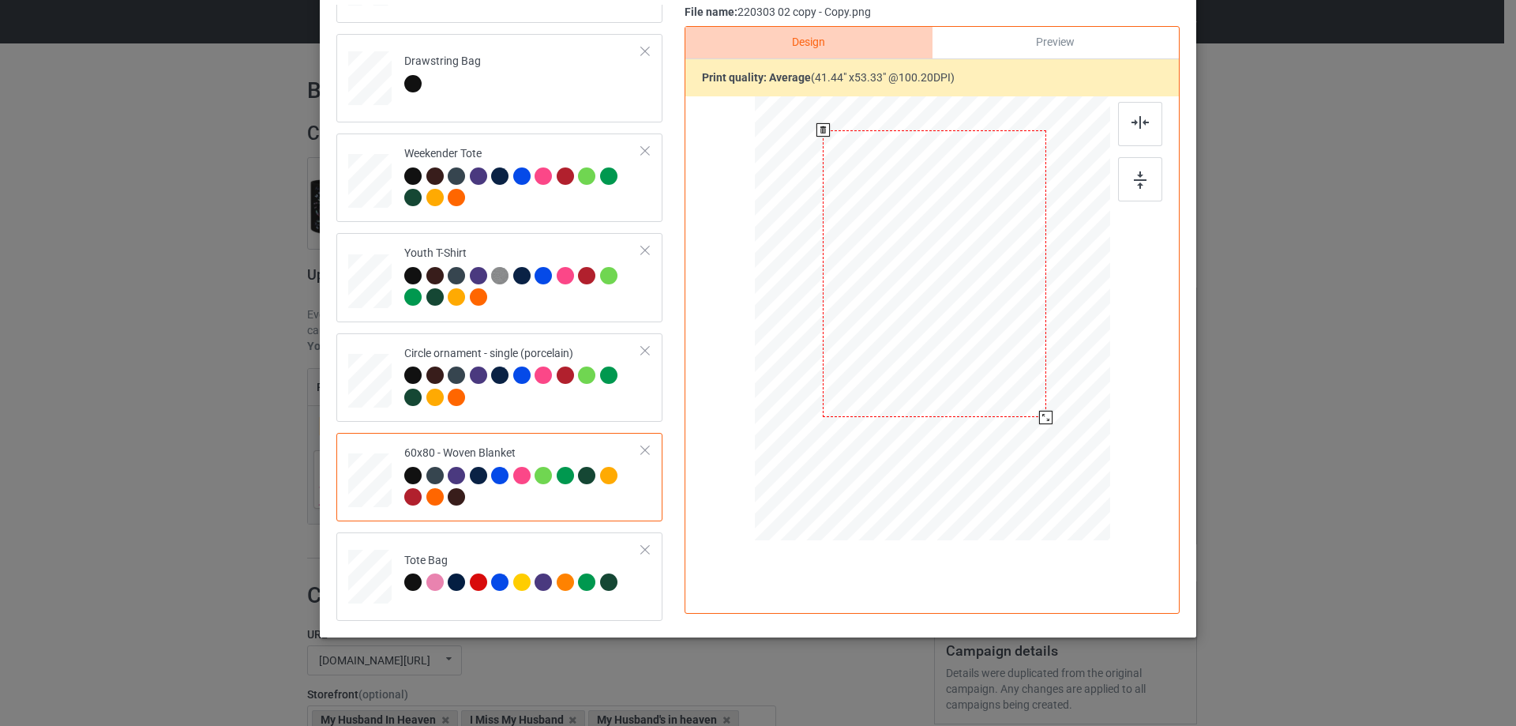
click at [1039, 420] on div at bounding box center [1045, 417] width 13 height 13
click at [975, 376] on div at bounding box center [933, 280] width 223 height 287
click at [1146, 130] on div at bounding box center [1140, 124] width 44 height 44
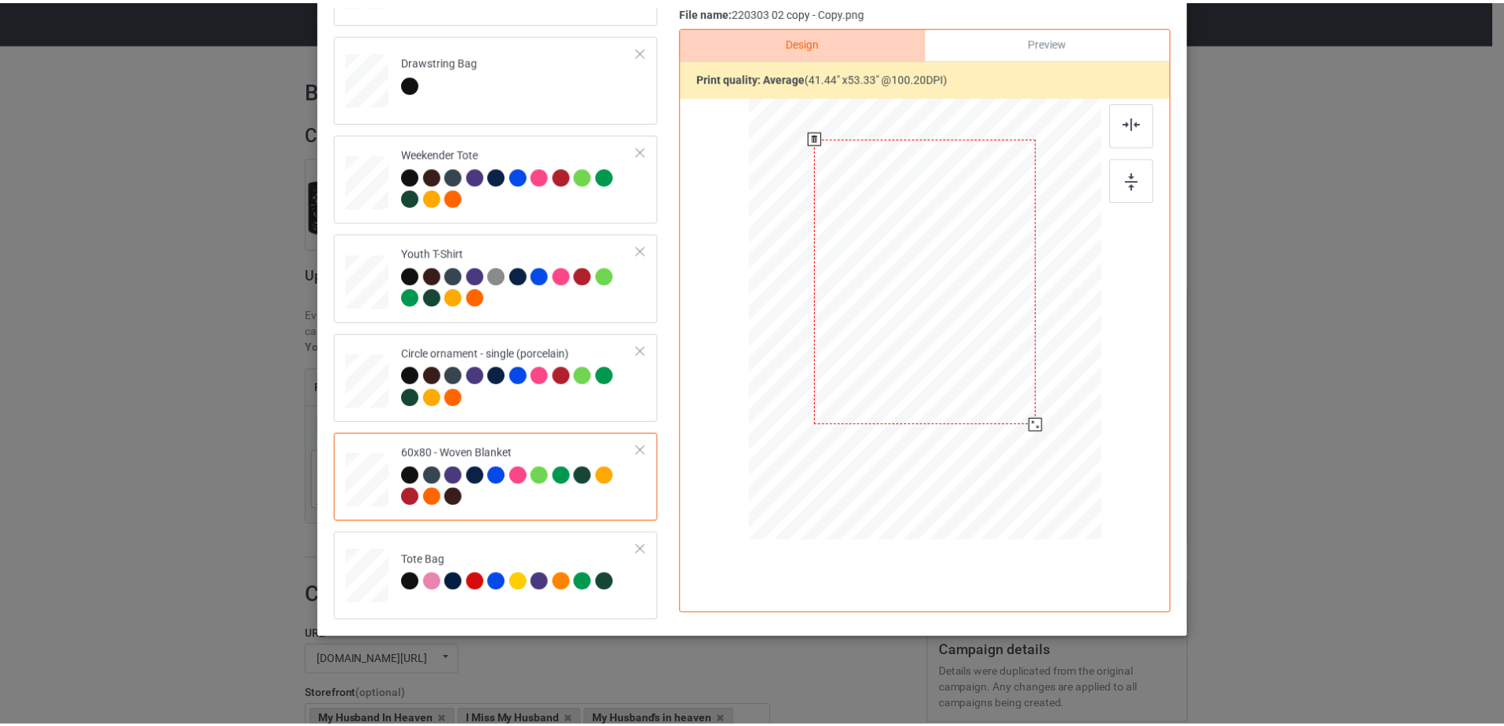
scroll to position [0, 0]
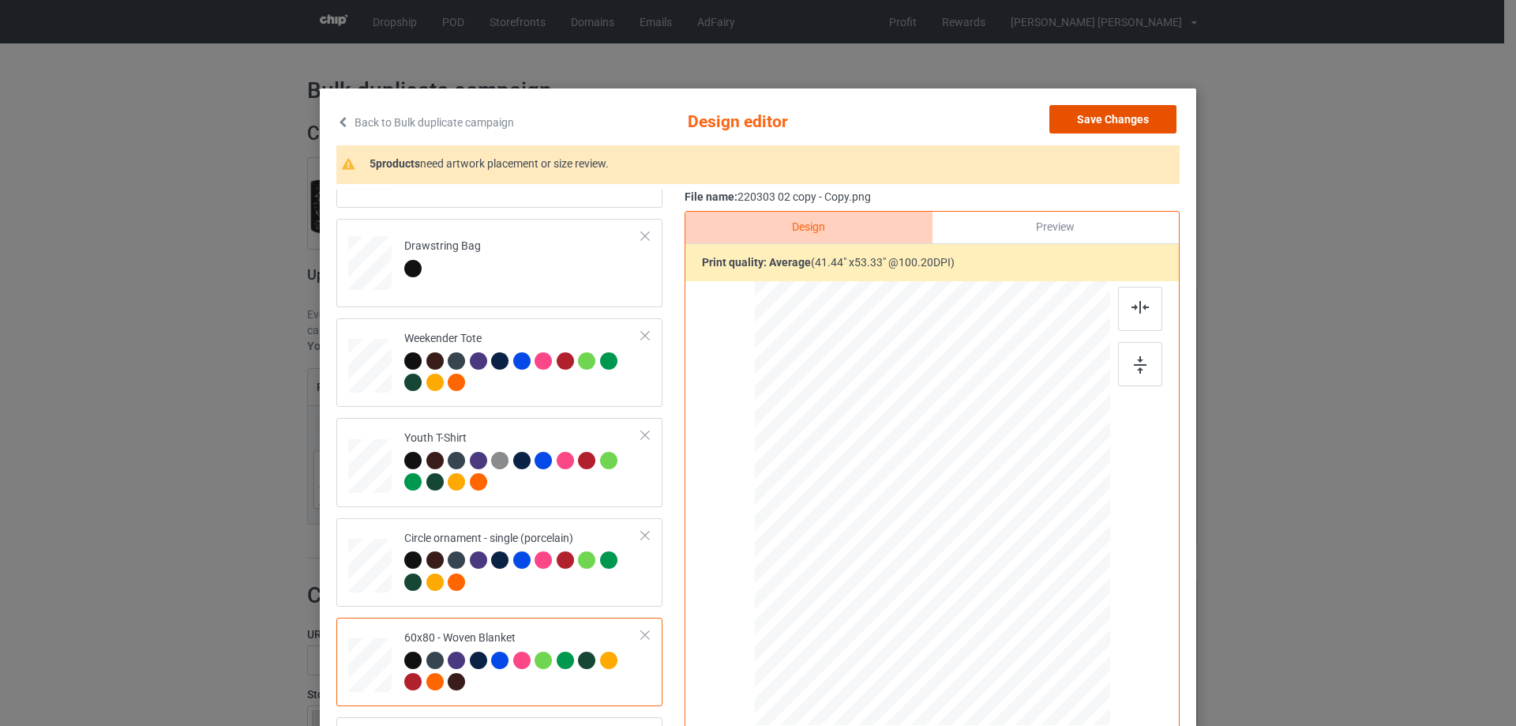
click at [1097, 113] on button "Save Changes" at bounding box center [1112, 119] width 127 height 28
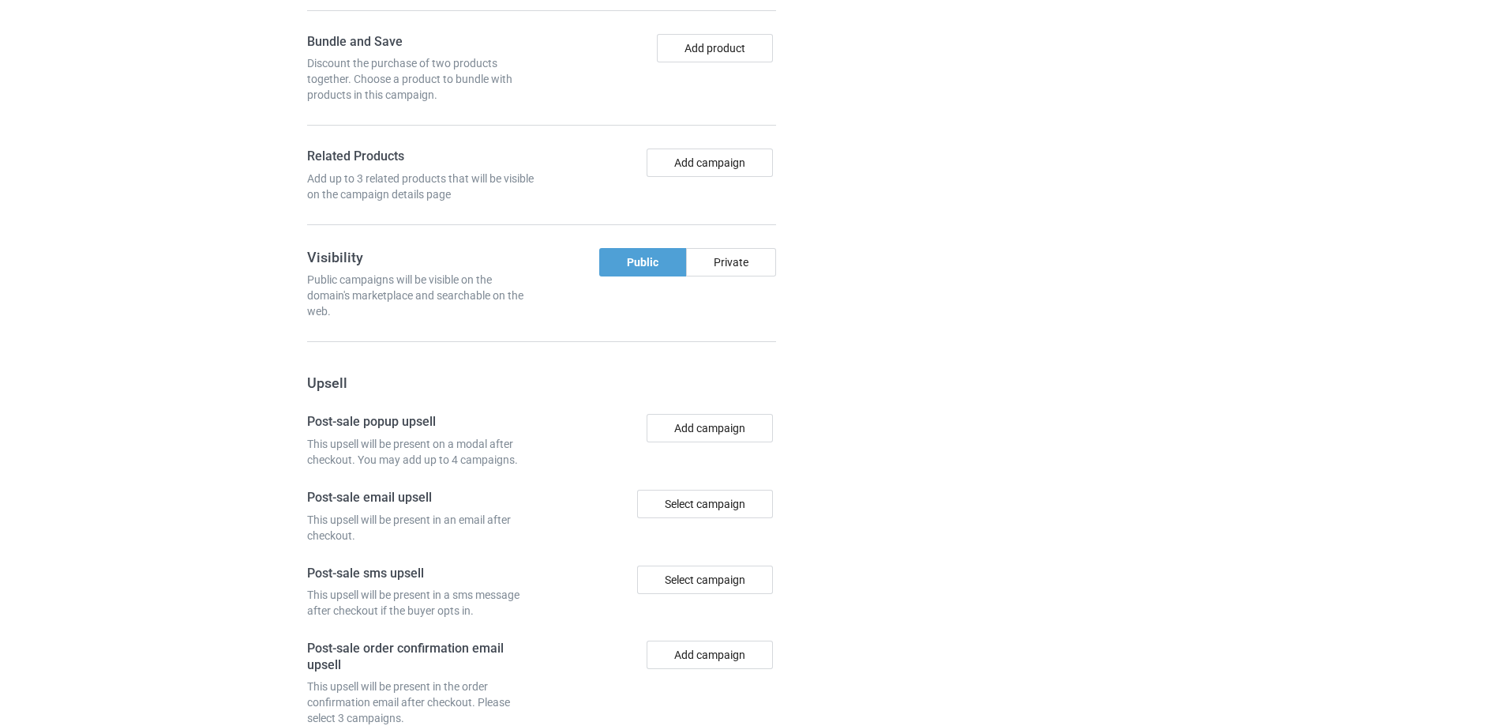
scroll to position [1337, 0]
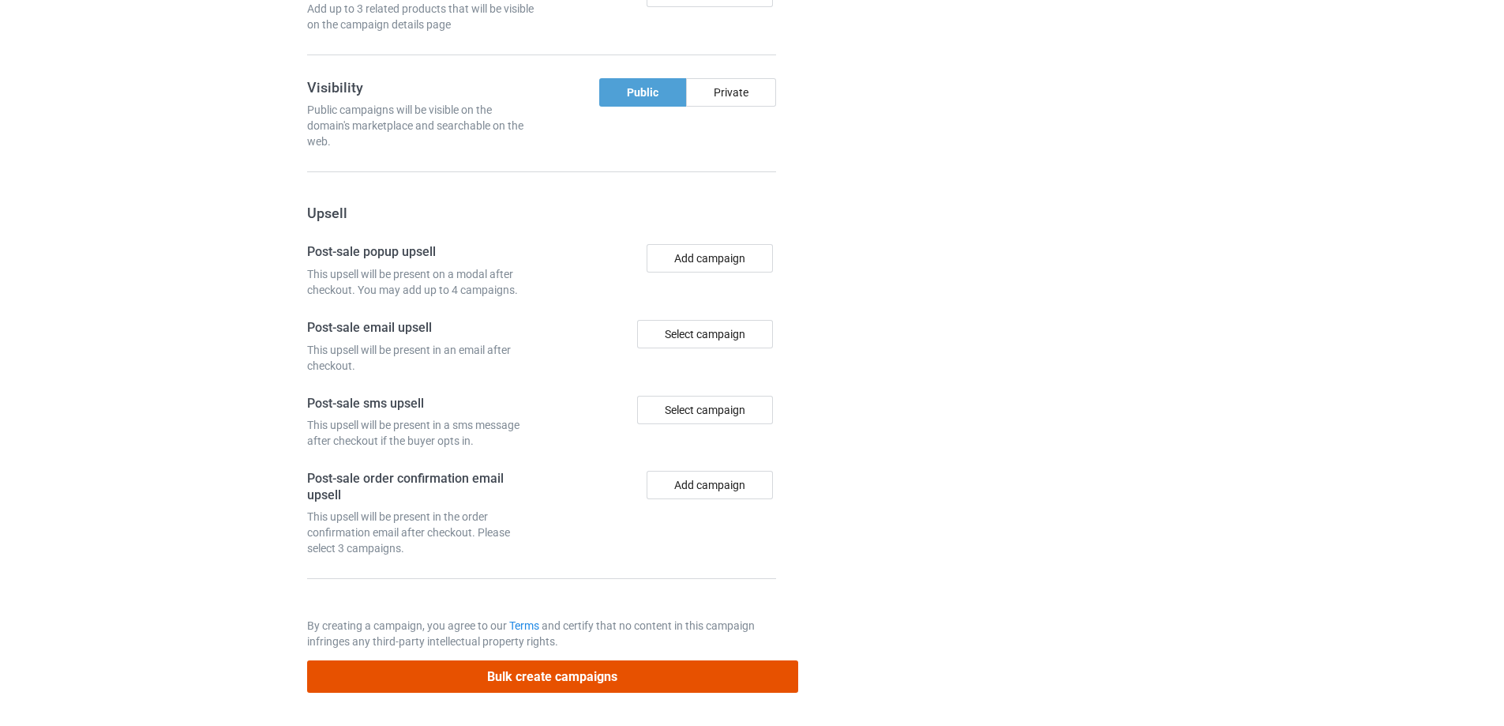
drag, startPoint x: 557, startPoint y: 679, endPoint x: 1009, endPoint y: 409, distance: 526.2
click at [558, 679] on button "Bulk create campaigns" at bounding box center [552, 676] width 491 height 32
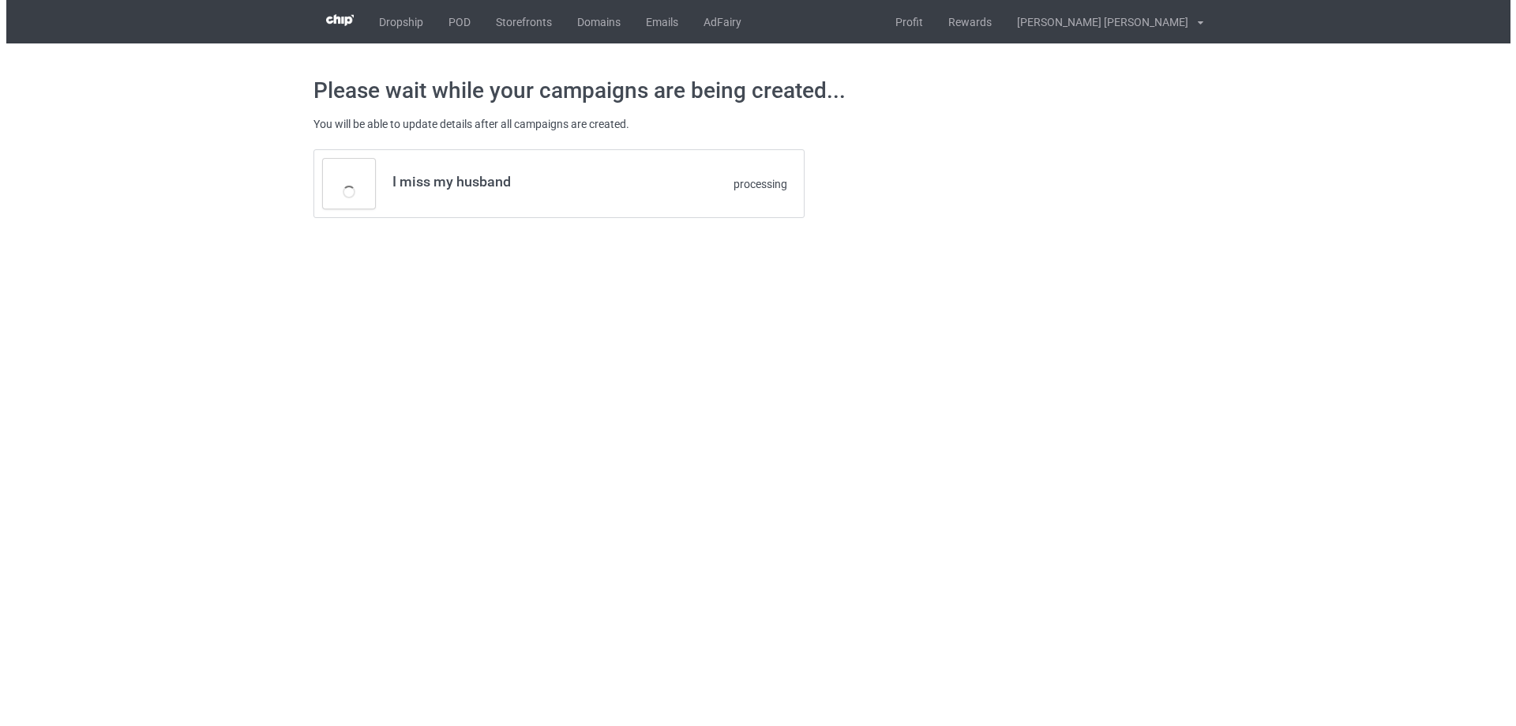
scroll to position [0, 0]
